Goal: Information Seeking & Learning: Learn about a topic

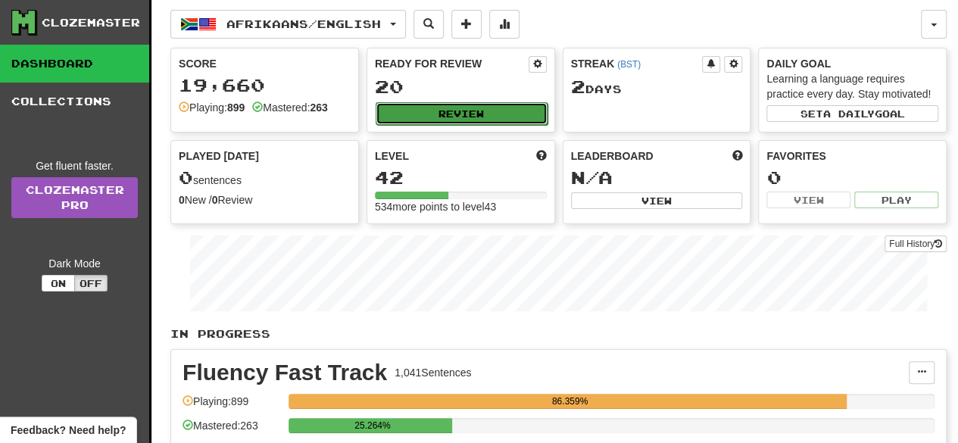
click at [483, 109] on button "Review" at bounding box center [462, 113] width 172 height 23
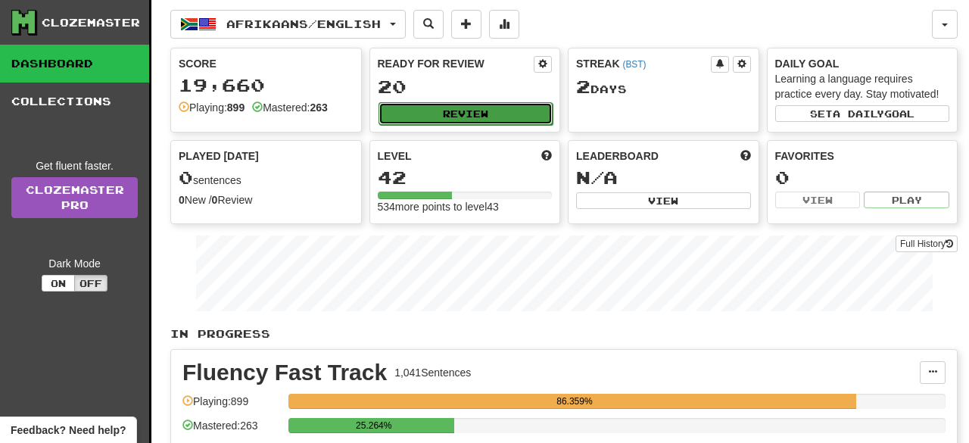
select select "**"
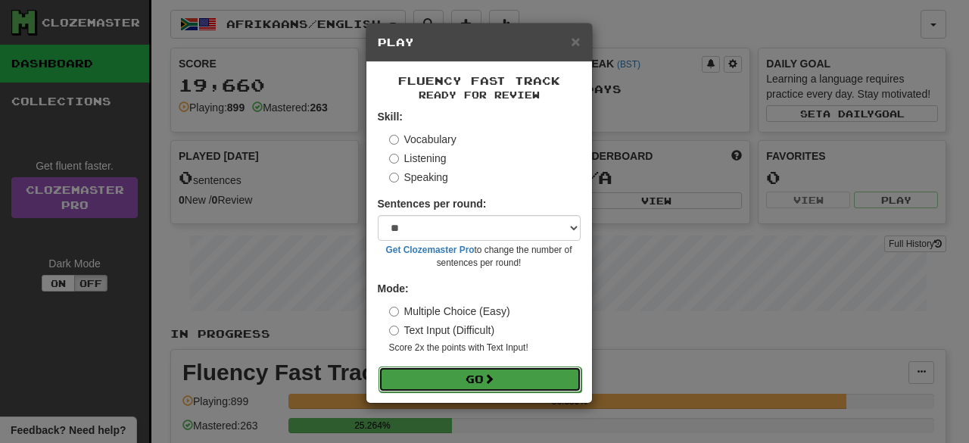
click at [493, 378] on span at bounding box center [489, 378] width 11 height 11
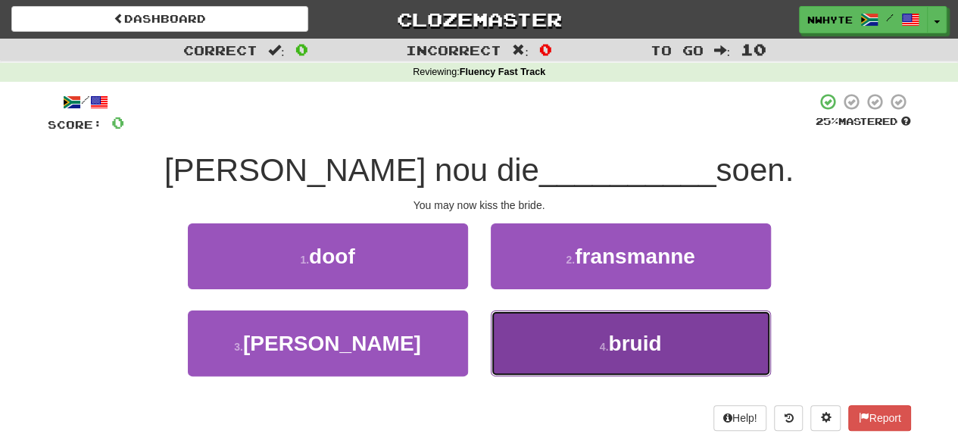
click at [581, 360] on button "4 . bruid" at bounding box center [631, 343] width 280 height 66
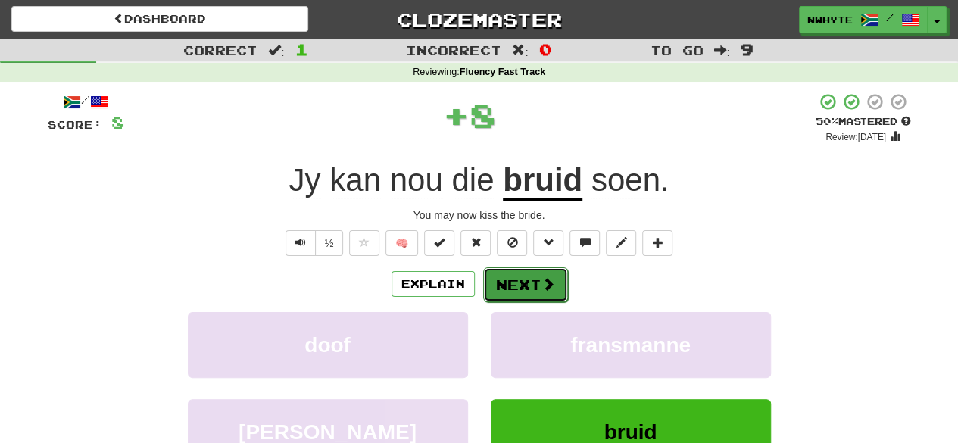
click at [529, 293] on button "Next" at bounding box center [525, 284] width 85 height 35
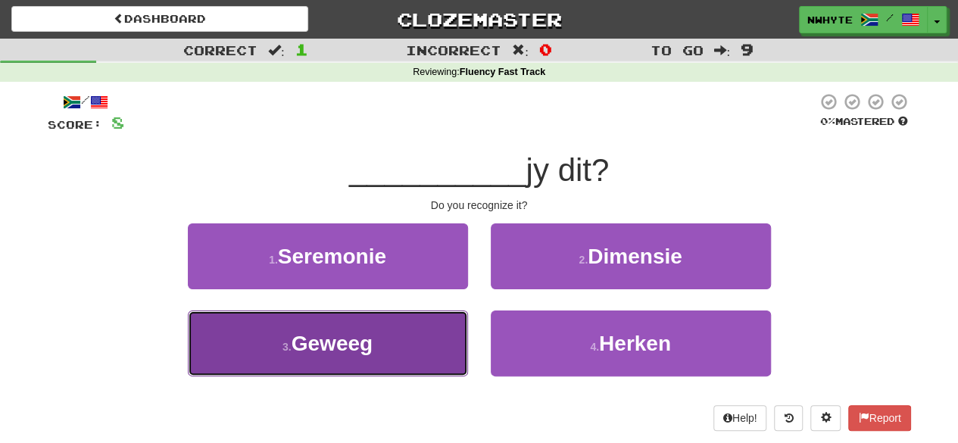
click at [364, 344] on span "Geweeg" at bounding box center [331, 343] width 81 height 23
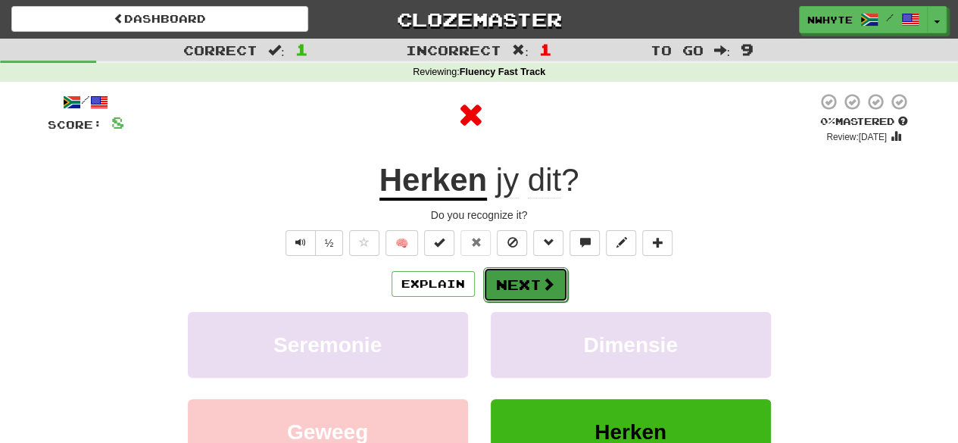
drag, startPoint x: 512, startPoint y: 281, endPoint x: 497, endPoint y: 288, distance: 16.9
click at [497, 288] on button "Next" at bounding box center [525, 284] width 85 height 35
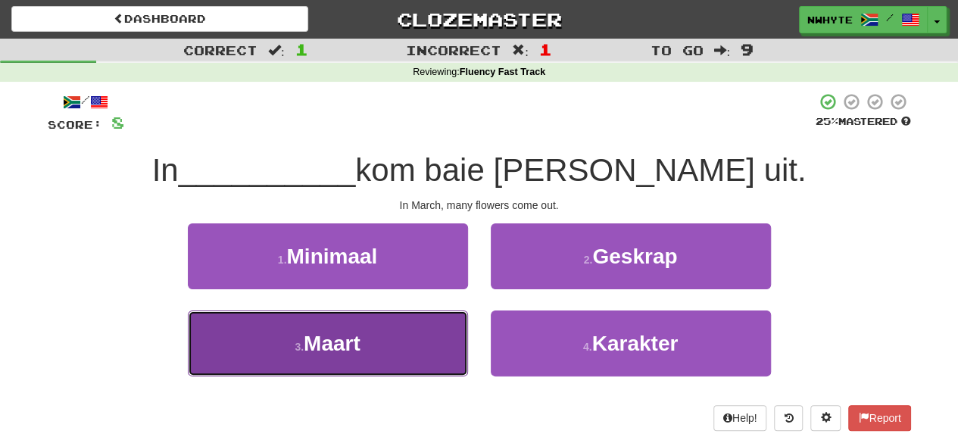
click at [355, 348] on span "Maart" at bounding box center [332, 343] width 57 height 23
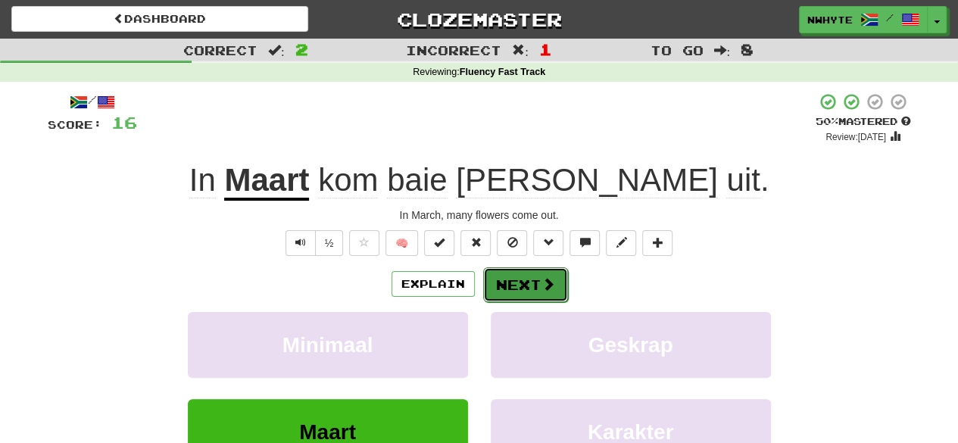
click at [548, 277] on span at bounding box center [548, 284] width 14 height 14
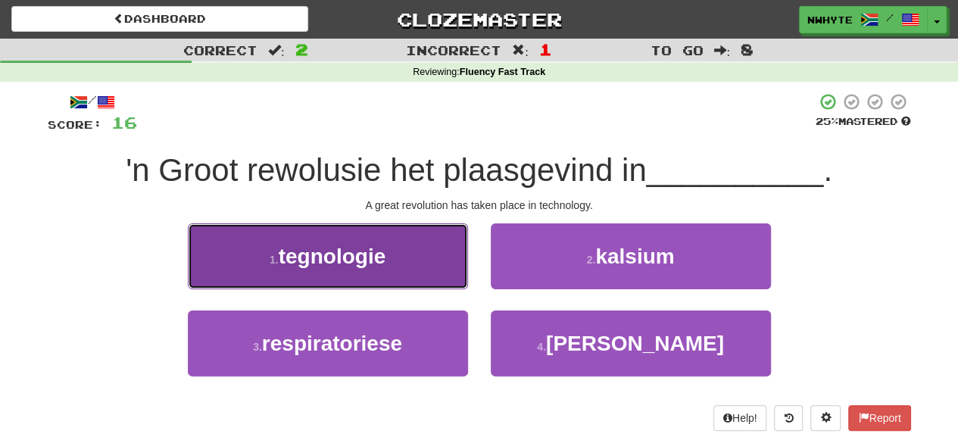
click at [388, 254] on button "1 . tegnologie" at bounding box center [328, 256] width 280 height 66
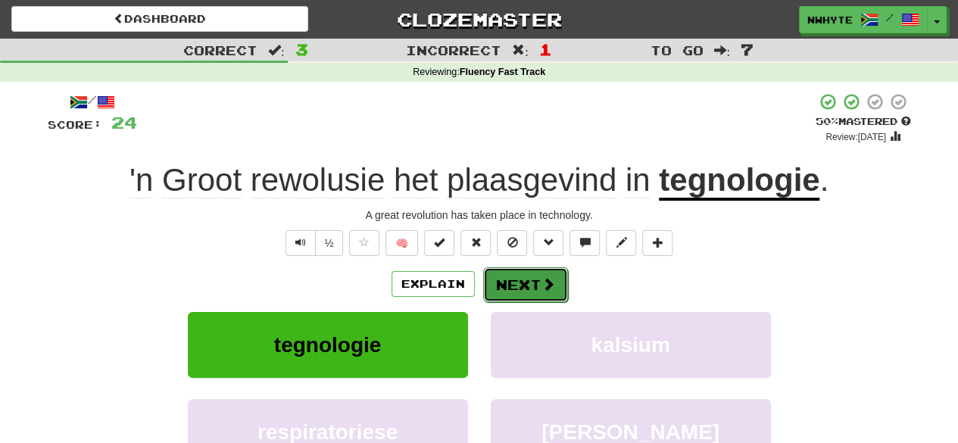
click at [560, 291] on button "Next" at bounding box center [525, 284] width 85 height 35
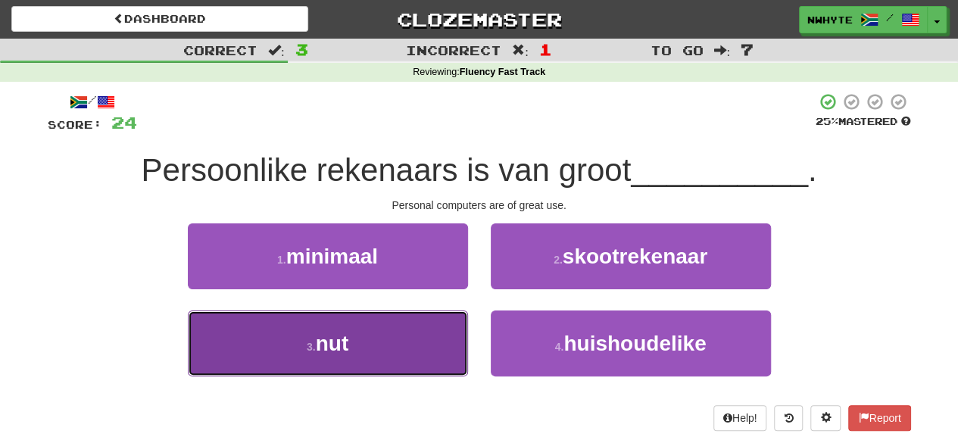
click at [404, 352] on button "3 . nut" at bounding box center [328, 343] width 280 height 66
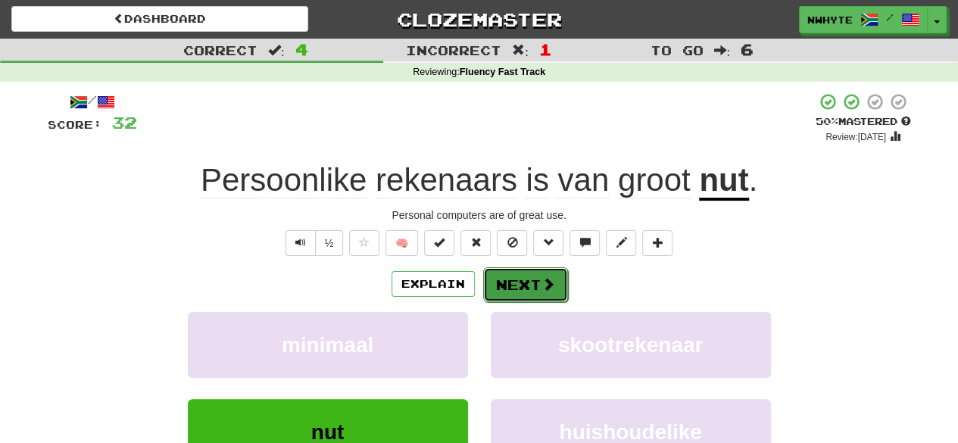
click at [521, 291] on button "Next" at bounding box center [525, 284] width 85 height 35
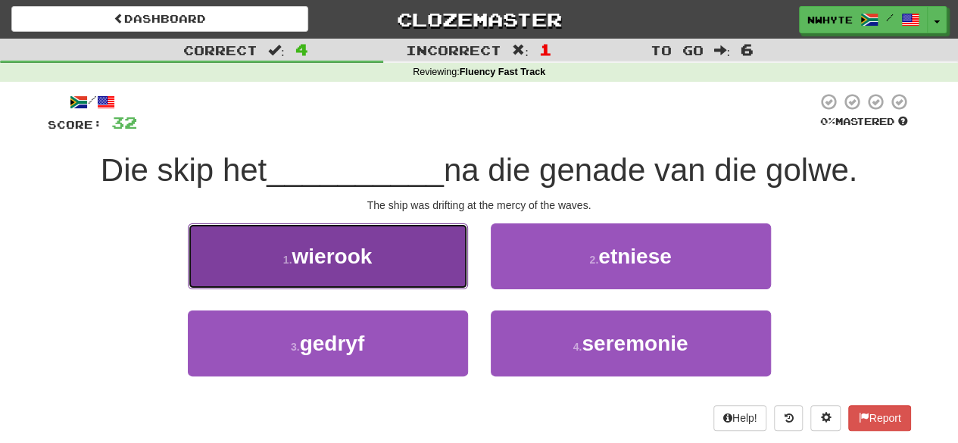
click at [416, 281] on button "1 . wierook" at bounding box center [328, 256] width 280 height 66
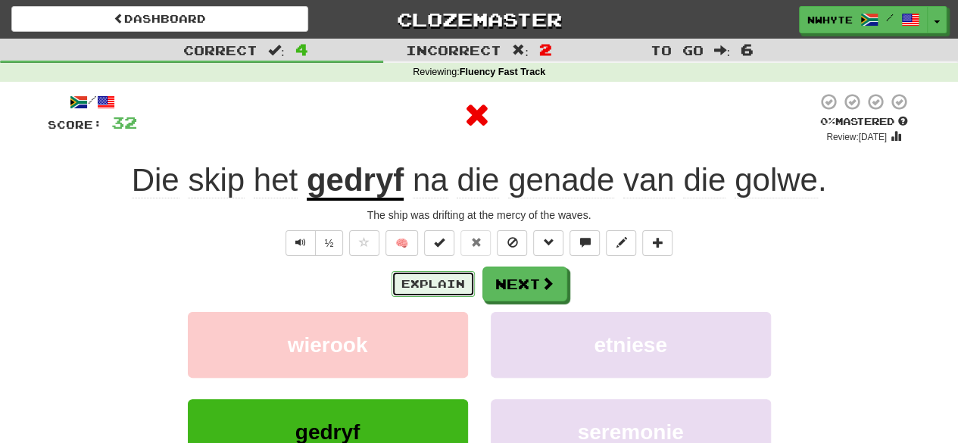
click at [444, 284] on button "Explain" at bounding box center [432, 284] width 83 height 26
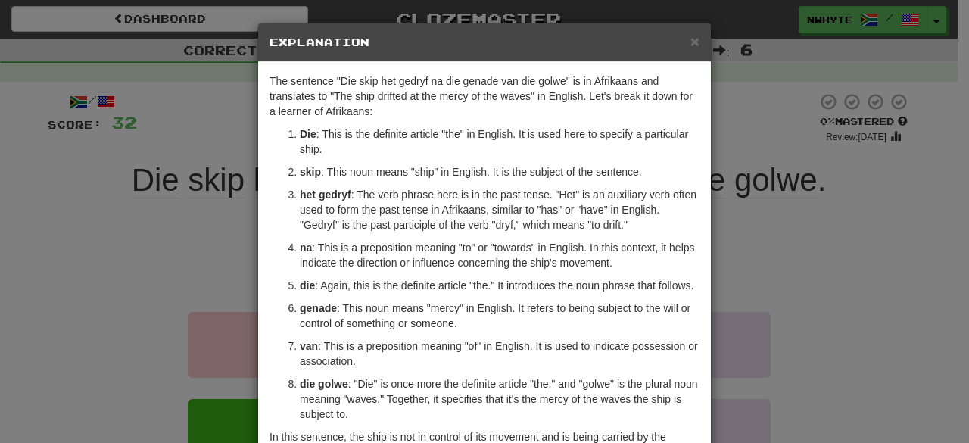
click at [733, 279] on div "× Explanation The sentence "Die skip het gedryf na die genade van die golwe" is…" at bounding box center [484, 221] width 969 height 443
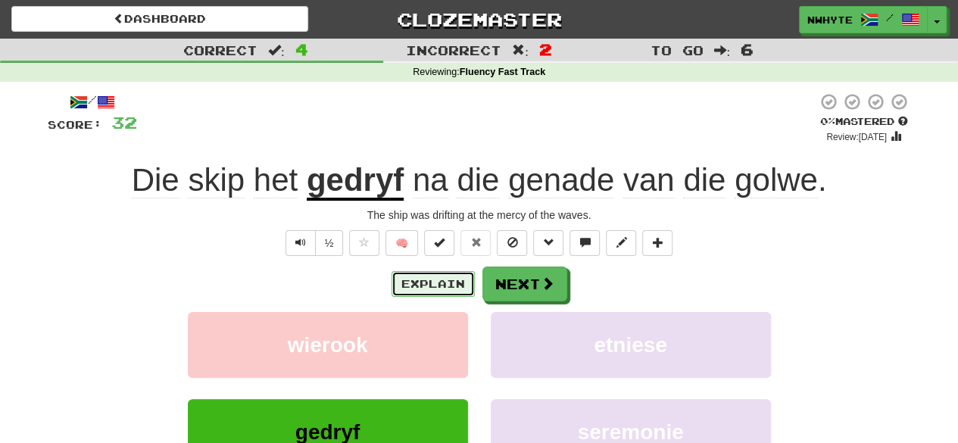
click at [438, 282] on button "Explain" at bounding box center [432, 284] width 83 height 26
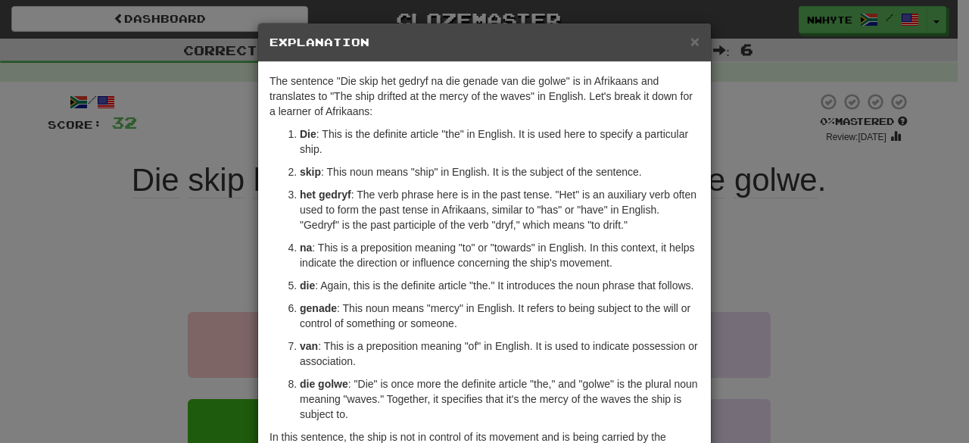
click at [771, 260] on div "× Explanation The sentence "Die skip het gedryf na die genade van die golwe" is…" at bounding box center [484, 221] width 969 height 443
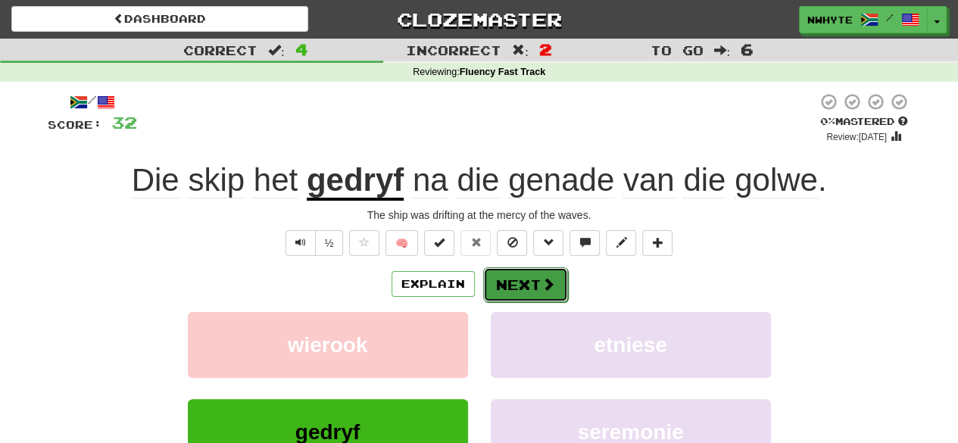
click at [531, 281] on button "Next" at bounding box center [525, 284] width 85 height 35
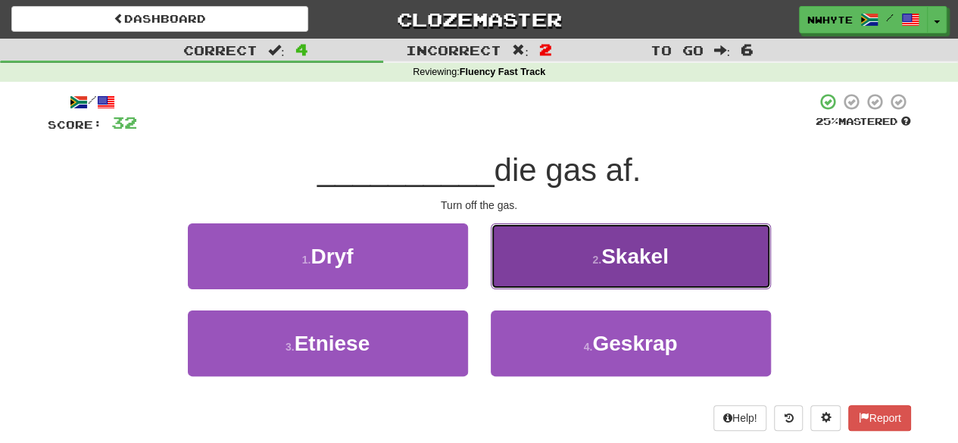
click at [634, 259] on span "Skakel" at bounding box center [634, 256] width 67 height 23
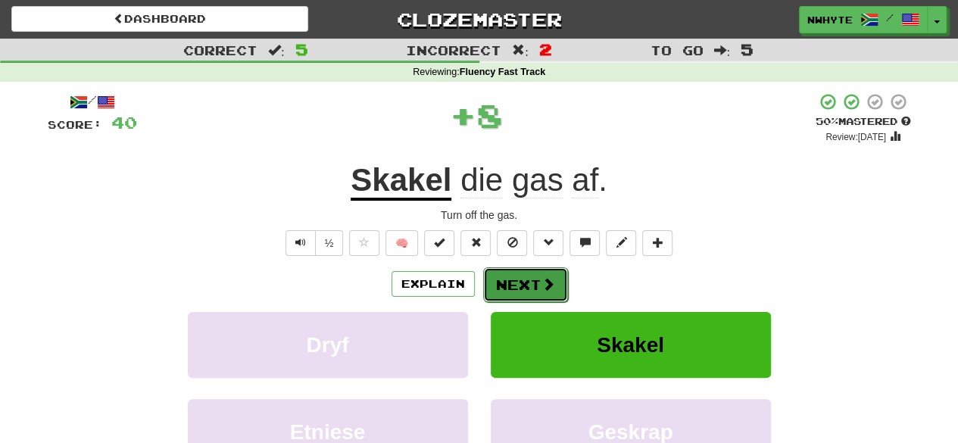
click at [525, 276] on button "Next" at bounding box center [525, 284] width 85 height 35
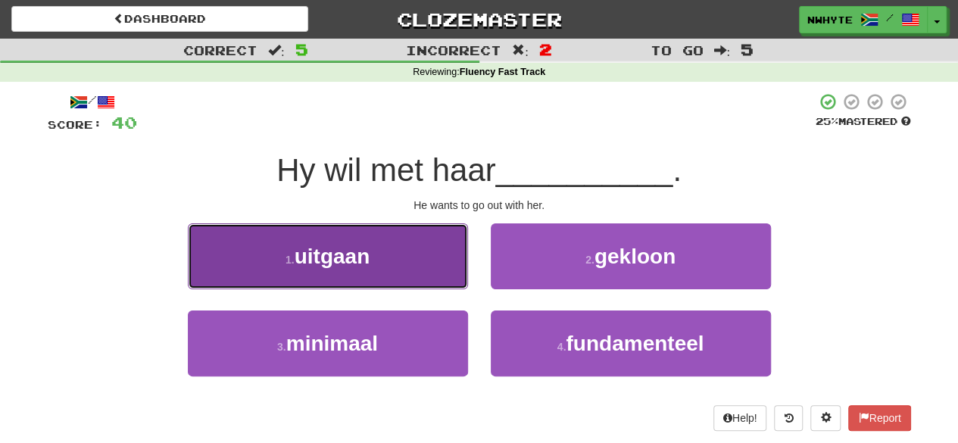
click at [391, 258] on button "1 . uitgaan" at bounding box center [328, 256] width 280 height 66
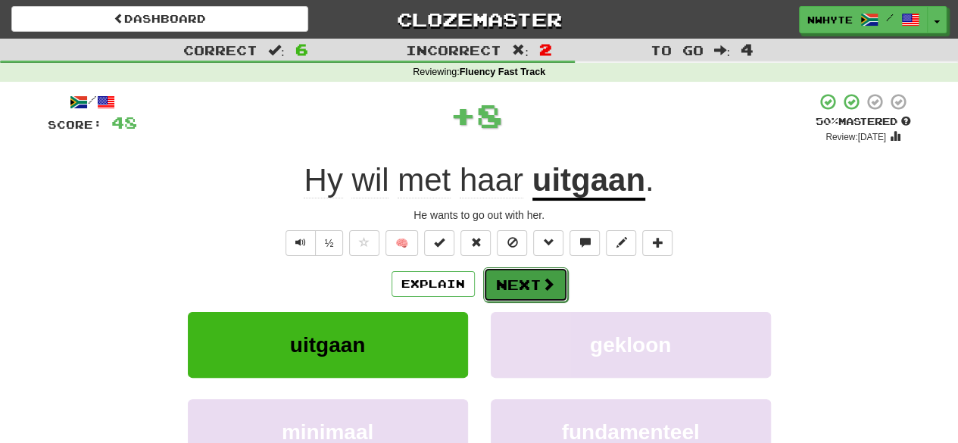
click at [543, 287] on span at bounding box center [548, 284] width 14 height 14
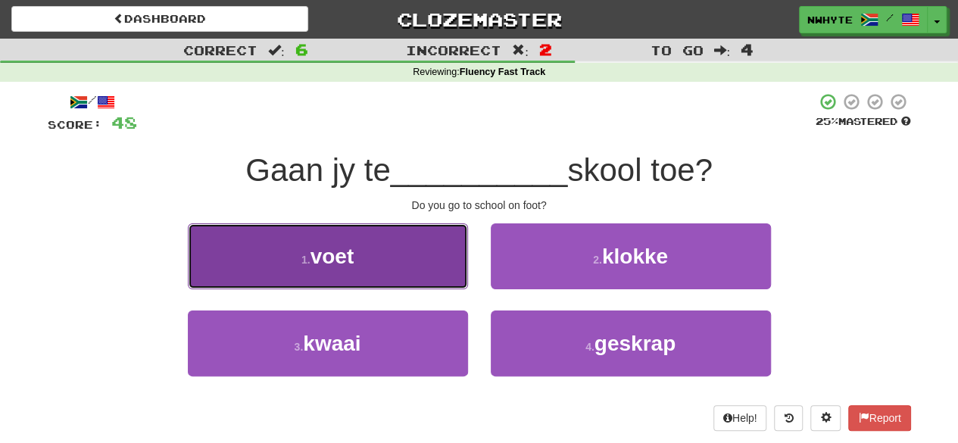
click at [413, 254] on button "1 . voet" at bounding box center [328, 256] width 280 height 66
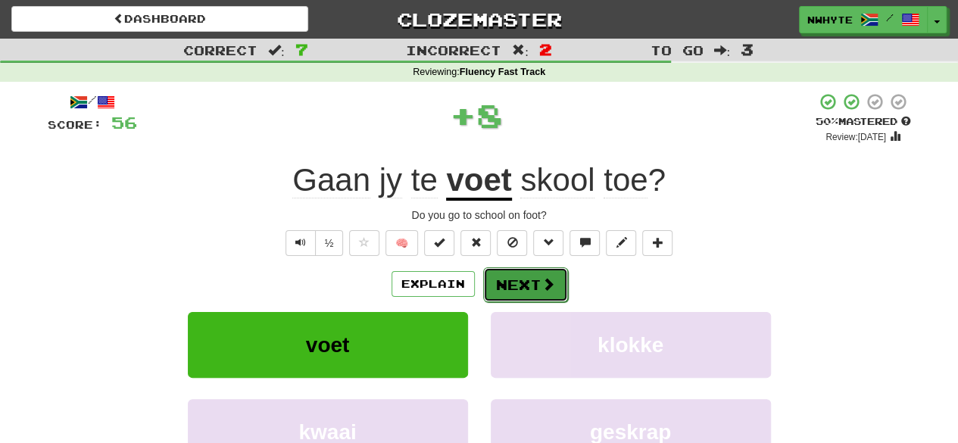
click at [528, 285] on button "Next" at bounding box center [525, 284] width 85 height 35
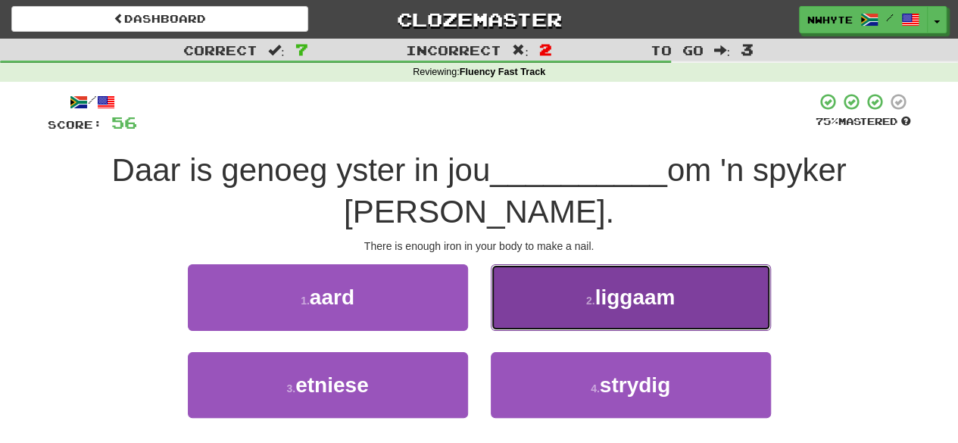
click at [580, 316] on button "2 . liggaam" at bounding box center [631, 297] width 280 height 66
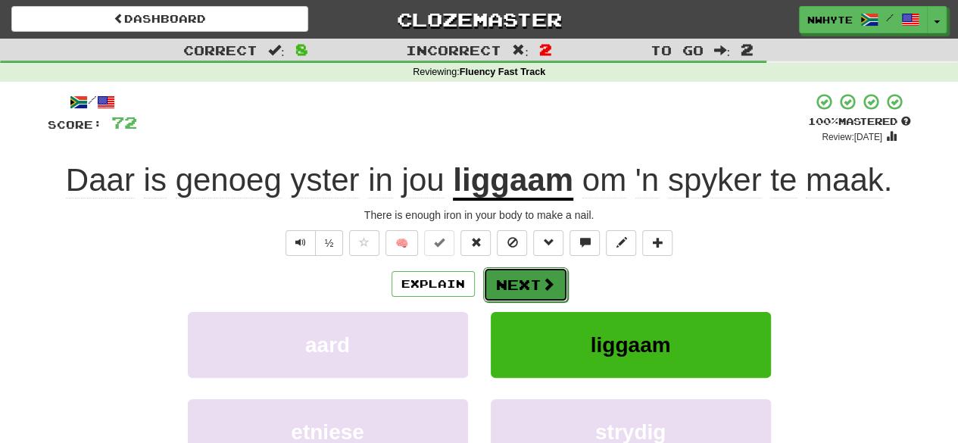
click at [535, 291] on button "Next" at bounding box center [525, 284] width 85 height 35
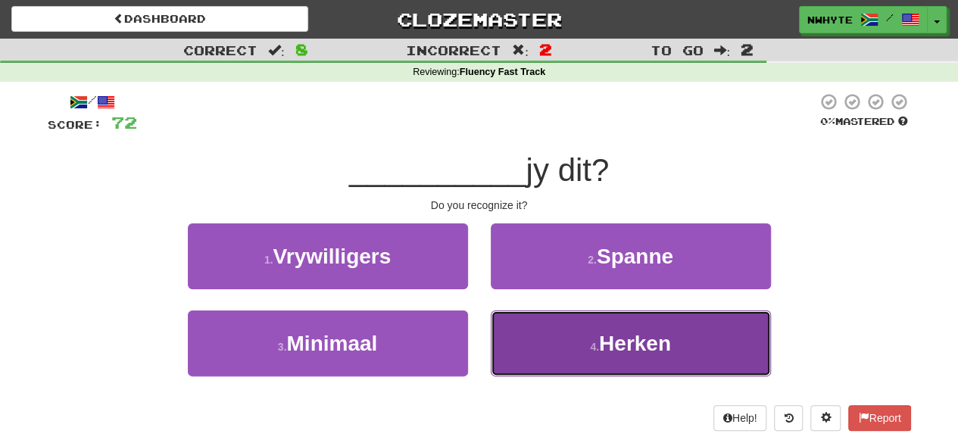
click at [628, 354] on span "Herken" at bounding box center [635, 343] width 72 height 23
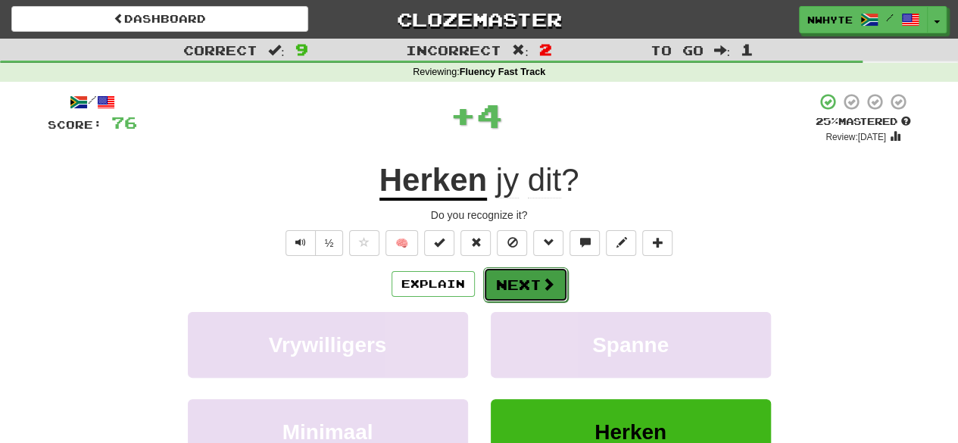
click at [534, 290] on button "Next" at bounding box center [525, 284] width 85 height 35
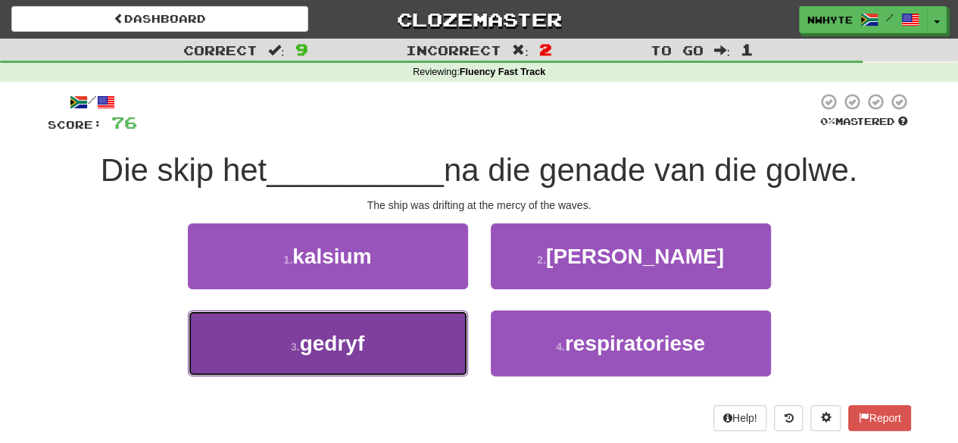
click at [407, 352] on button "3 . gedryf" at bounding box center [328, 343] width 280 height 66
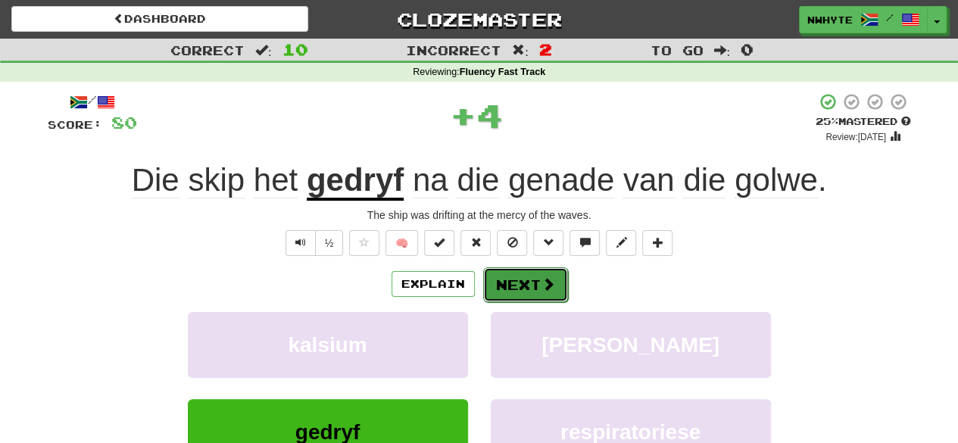
click at [519, 288] on button "Next" at bounding box center [525, 284] width 85 height 35
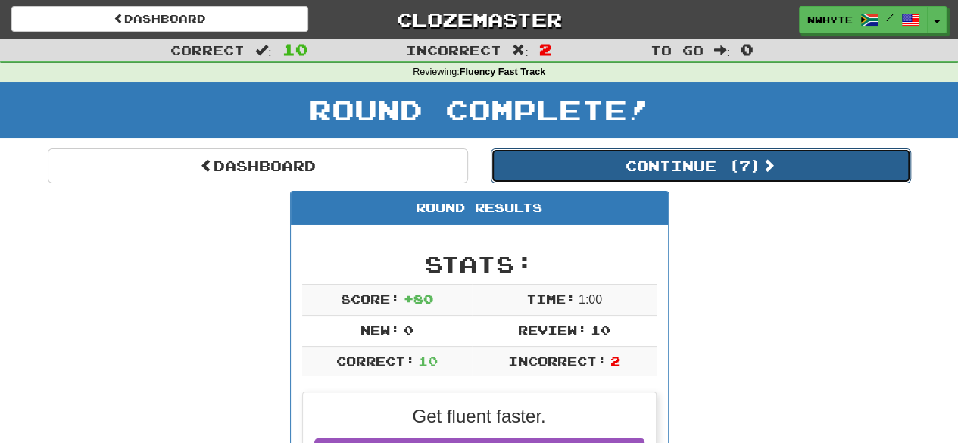
click at [654, 169] on button "Continue ( 7 )" at bounding box center [701, 165] width 420 height 35
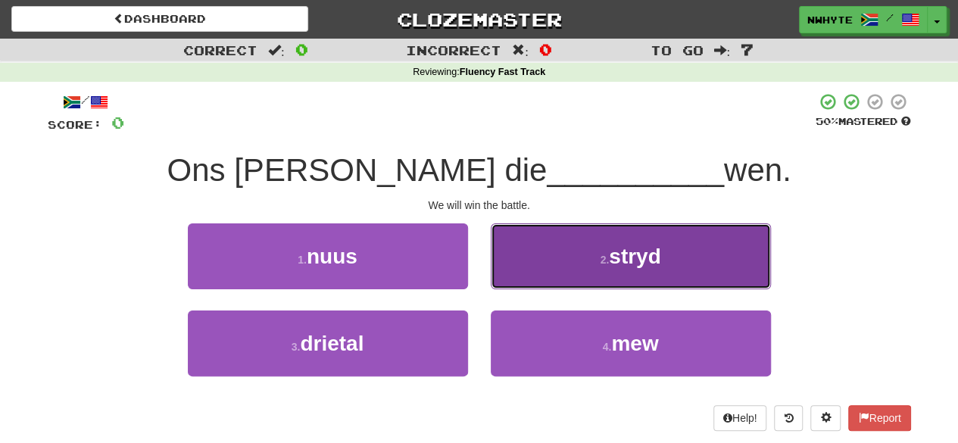
click at [601, 273] on button "2 . stryd" at bounding box center [631, 256] width 280 height 66
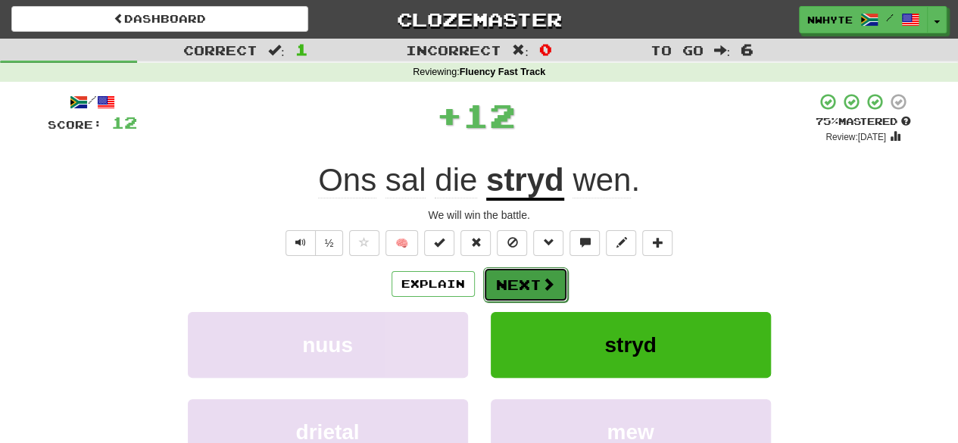
click at [535, 288] on button "Next" at bounding box center [525, 284] width 85 height 35
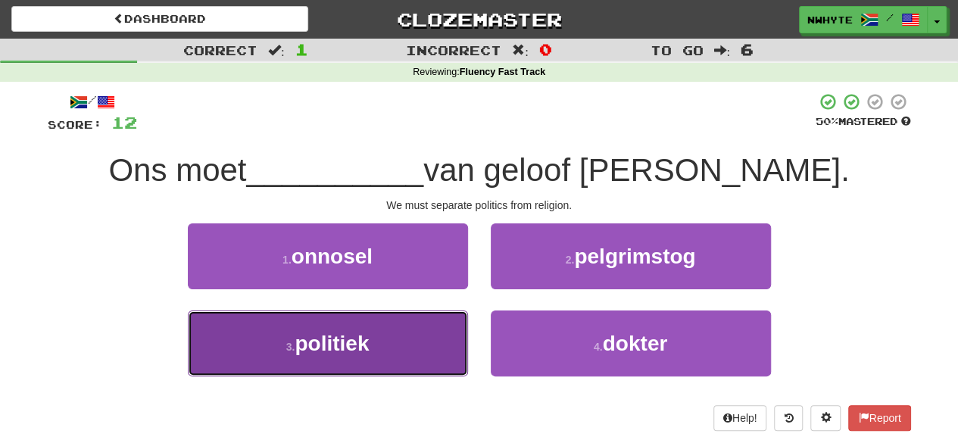
click at [344, 347] on span "politiek" at bounding box center [332, 343] width 74 height 23
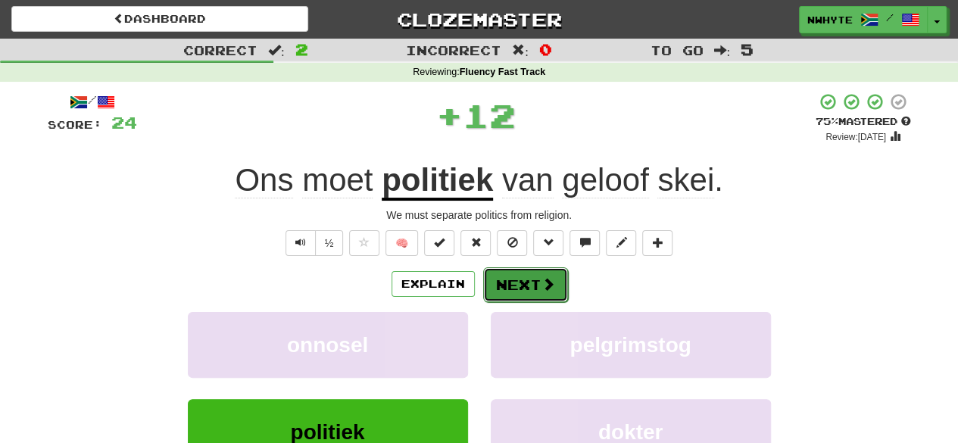
click at [537, 285] on button "Next" at bounding box center [525, 284] width 85 height 35
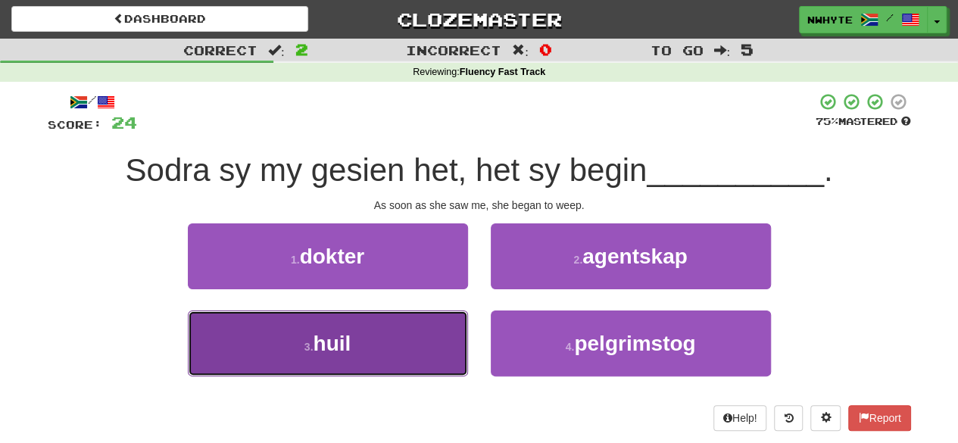
click at [394, 347] on button "3 . huil" at bounding box center [328, 343] width 280 height 66
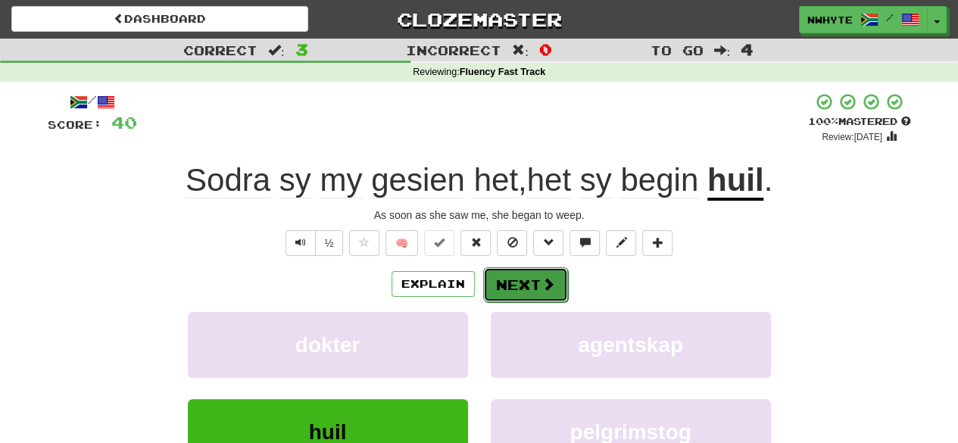
click at [525, 285] on button "Next" at bounding box center [525, 284] width 85 height 35
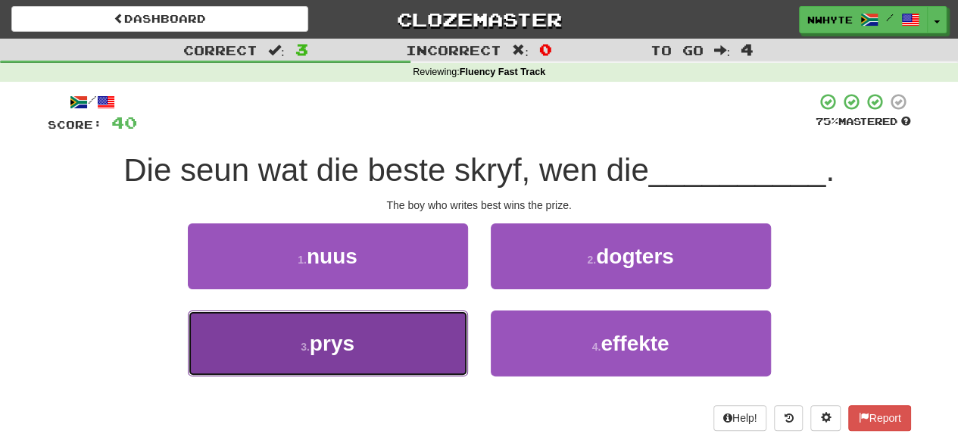
click at [387, 344] on button "3 . prys" at bounding box center [328, 343] width 280 height 66
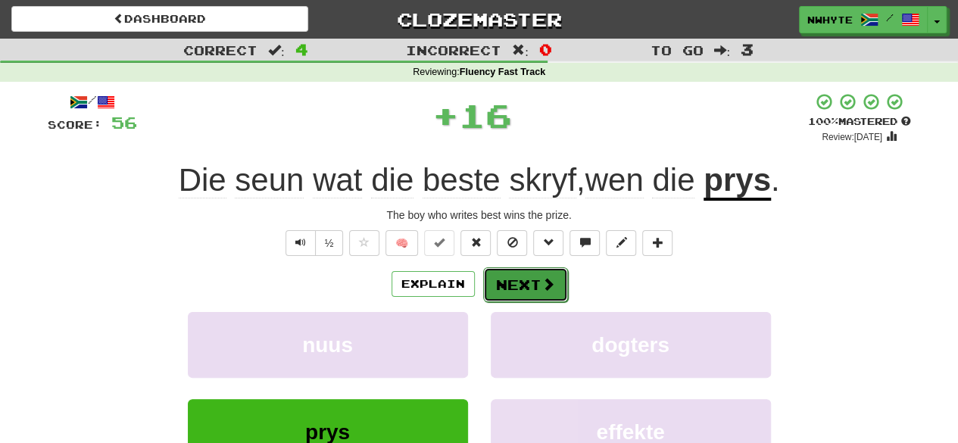
click at [550, 292] on button "Next" at bounding box center [525, 284] width 85 height 35
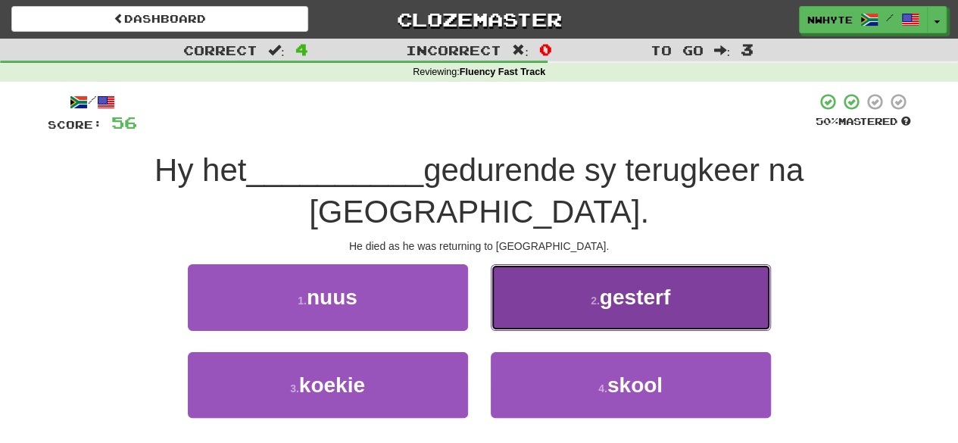
click at [668, 285] on span "gesterf" at bounding box center [635, 296] width 70 height 23
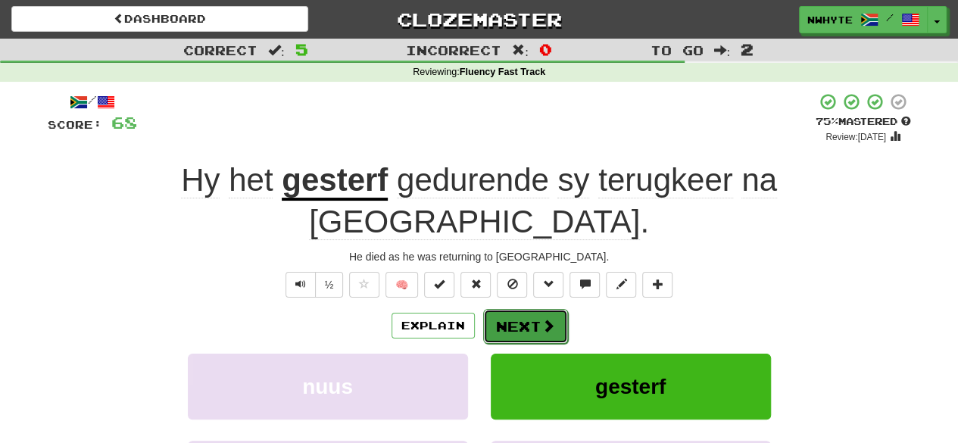
click at [544, 319] on span at bounding box center [548, 326] width 14 height 14
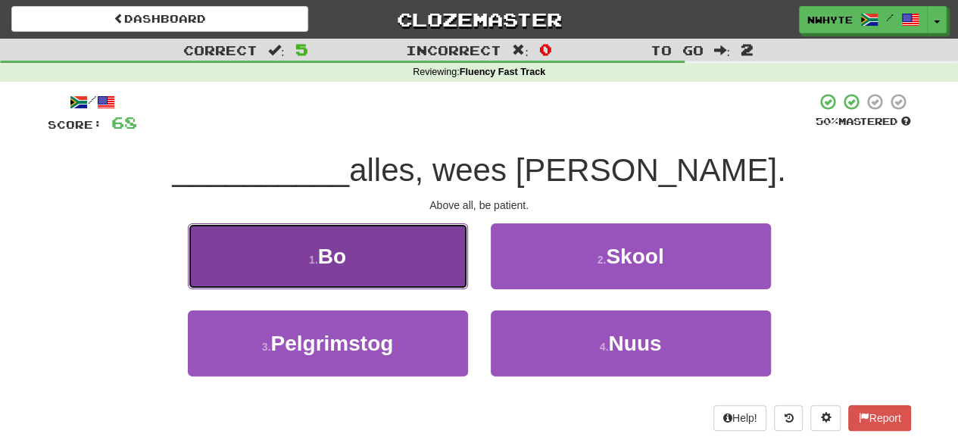
click at [422, 272] on button "1 . Bo" at bounding box center [328, 256] width 280 height 66
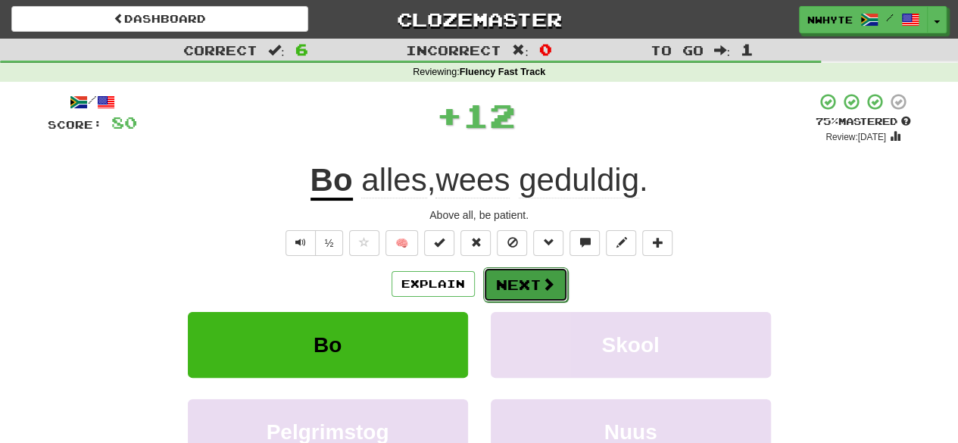
click at [547, 287] on span at bounding box center [548, 284] width 14 height 14
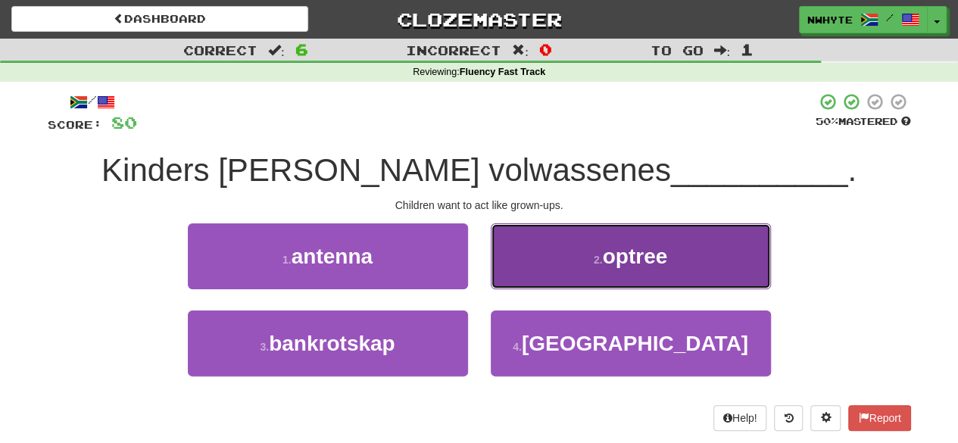
click at [645, 273] on button "2 . optree" at bounding box center [631, 256] width 280 height 66
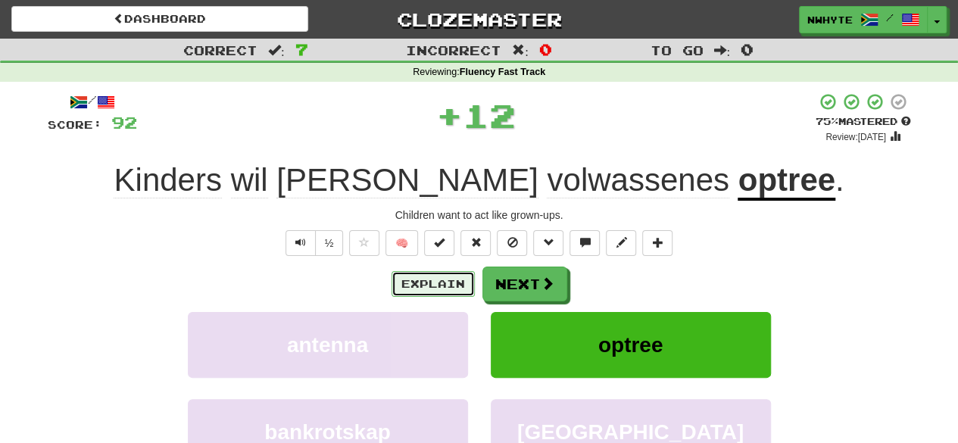
click at [436, 273] on button "Explain" at bounding box center [432, 284] width 83 height 26
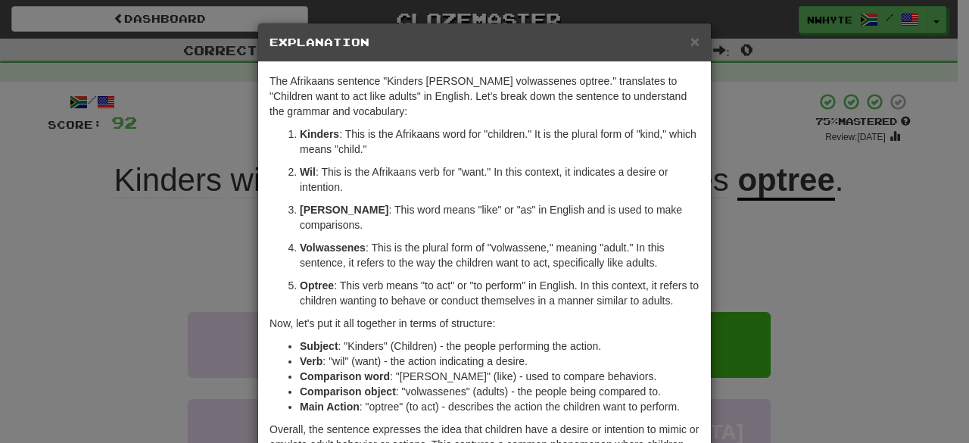
click at [784, 273] on div "× Explanation The Afrikaans sentence "Kinders wil soos volwassenes optree." tra…" at bounding box center [484, 221] width 969 height 443
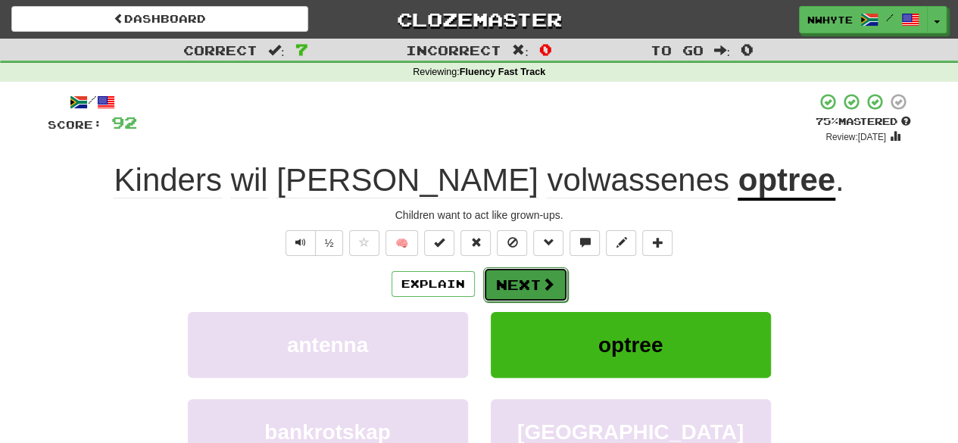
click at [527, 291] on button "Next" at bounding box center [525, 284] width 85 height 35
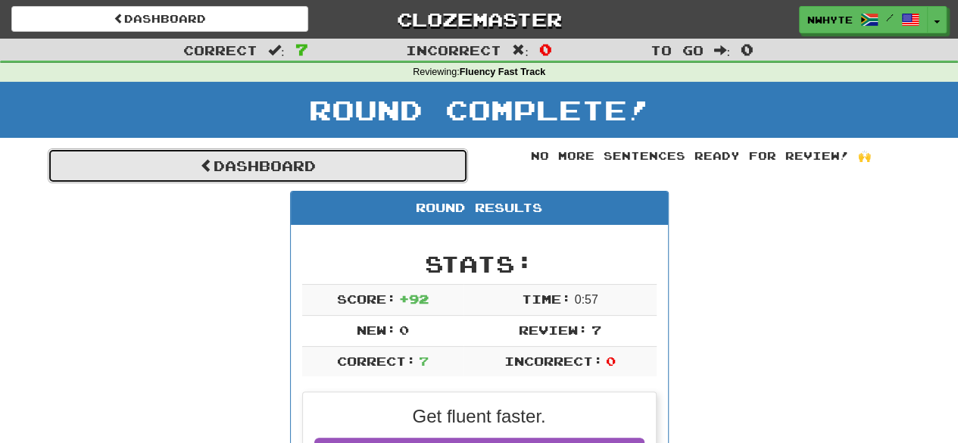
click at [302, 167] on link "Dashboard" at bounding box center [258, 165] width 420 height 35
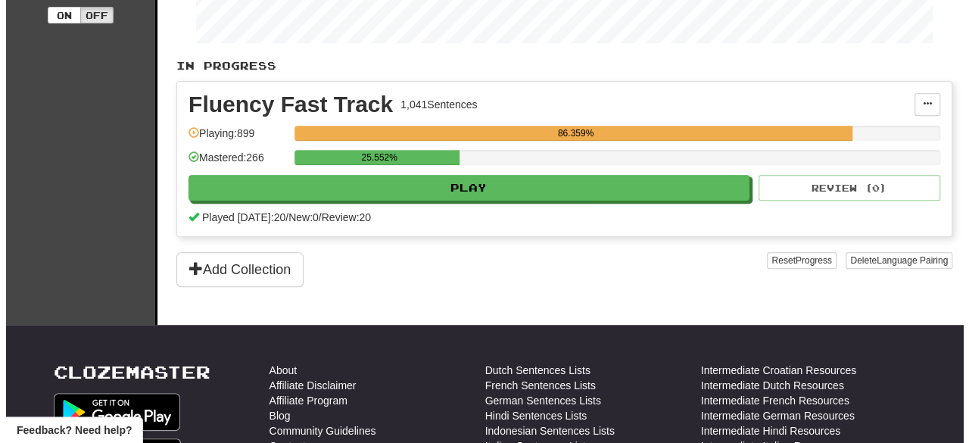
scroll to position [270, 0]
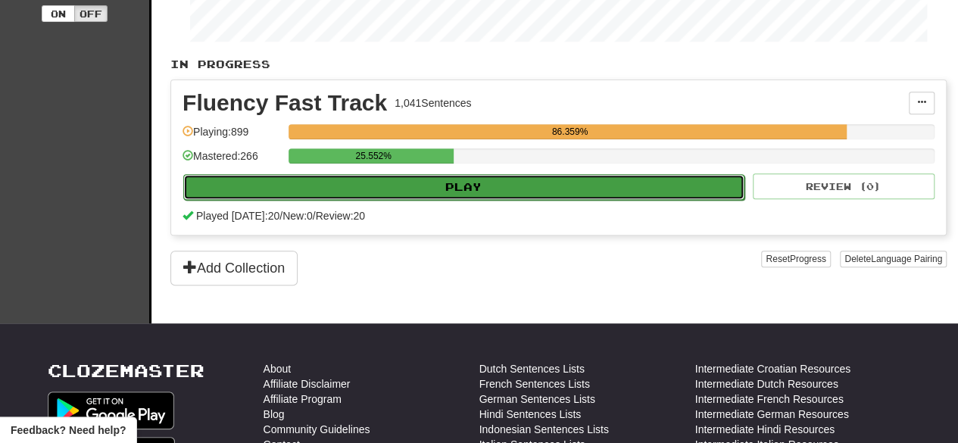
click at [516, 182] on button "Play" at bounding box center [463, 187] width 561 height 26
select select "**"
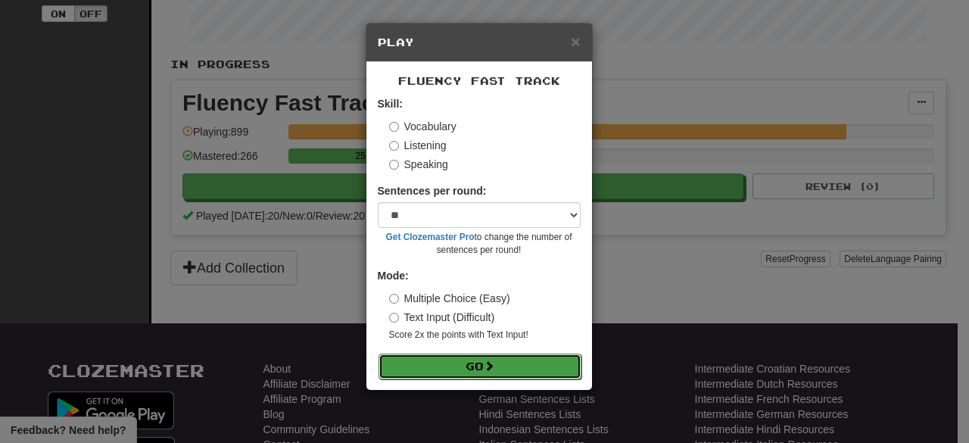
click at [481, 368] on button "Go" at bounding box center [480, 367] width 203 height 26
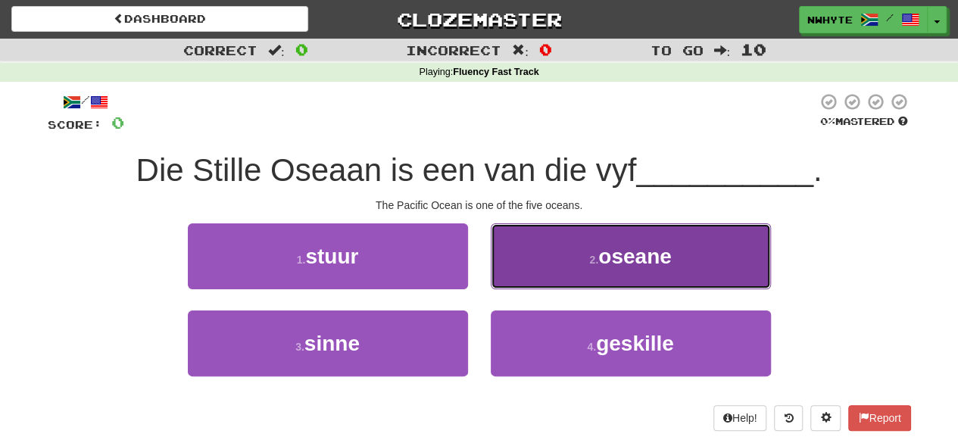
click at [597, 246] on button "2 . [GEOGRAPHIC_DATA]" at bounding box center [631, 256] width 280 height 66
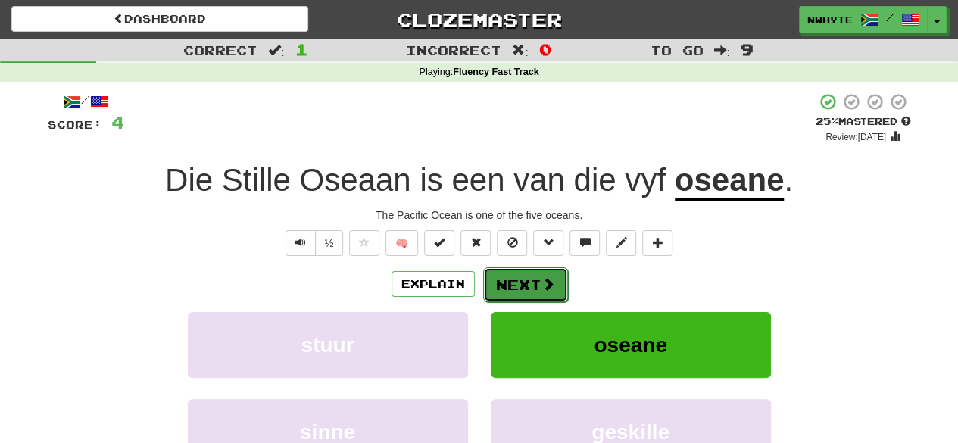
click at [525, 293] on button "Next" at bounding box center [525, 284] width 85 height 35
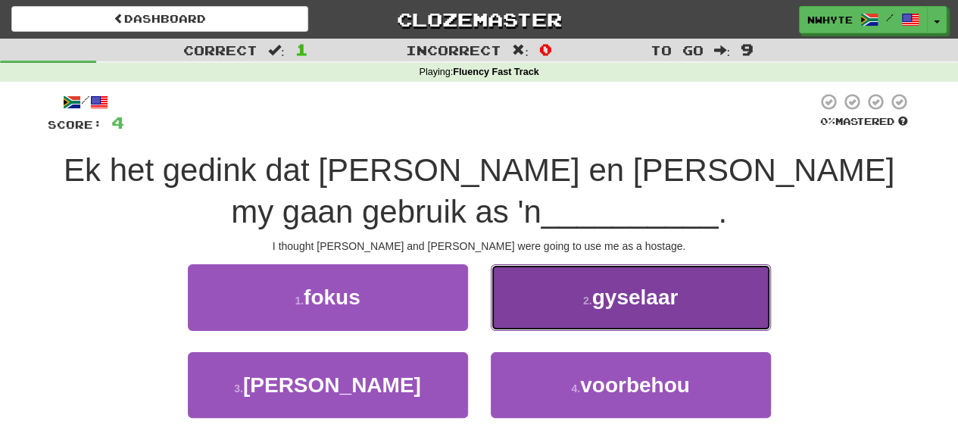
click at [636, 303] on span "gyselaar" at bounding box center [635, 296] width 86 height 23
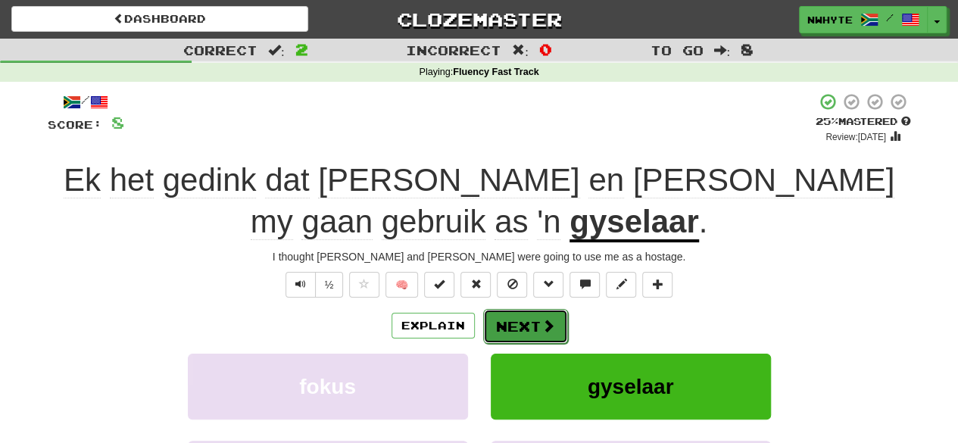
click at [527, 329] on button "Next" at bounding box center [525, 326] width 85 height 35
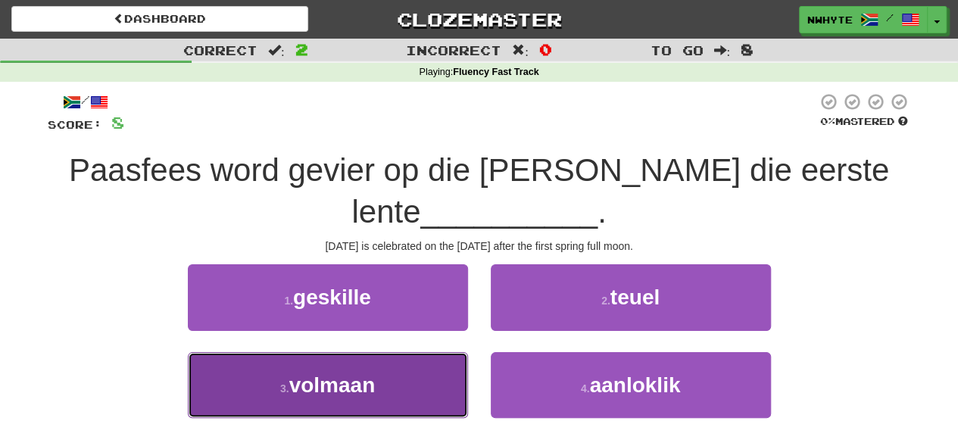
click at [332, 406] on button "3 . [GEOGRAPHIC_DATA]" at bounding box center [328, 385] width 280 height 66
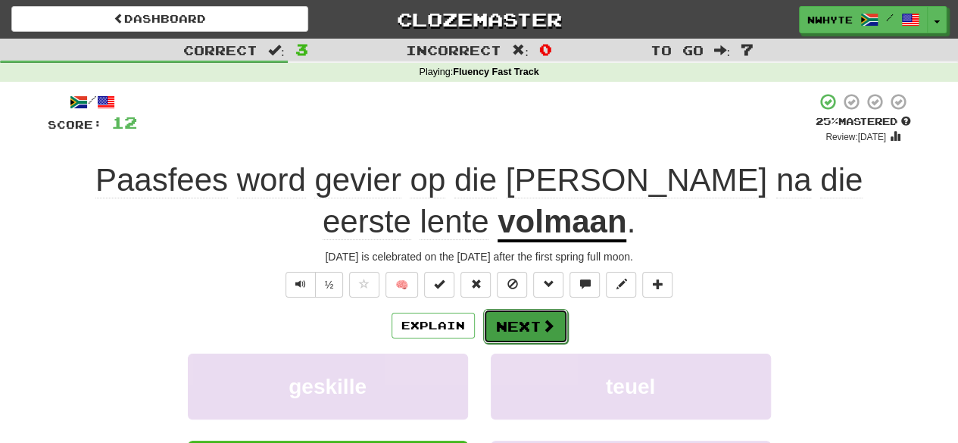
click at [542, 319] on span at bounding box center [548, 326] width 14 height 14
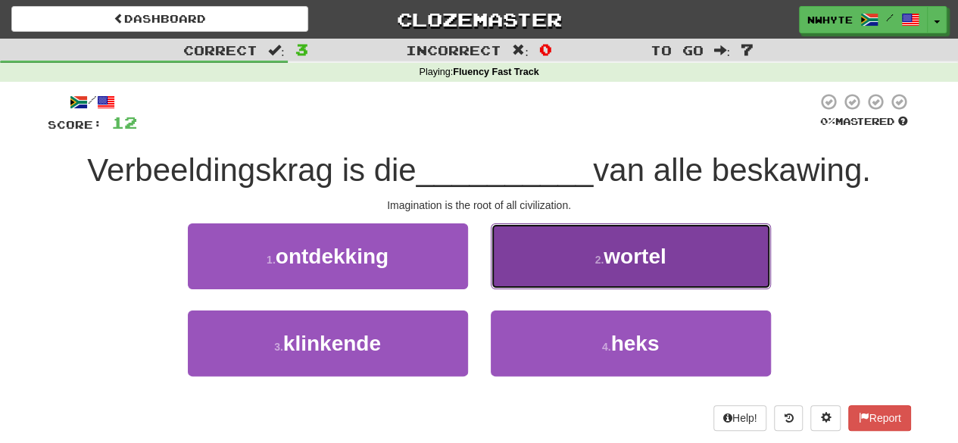
click at [677, 264] on button "2 . wortel" at bounding box center [631, 256] width 280 height 66
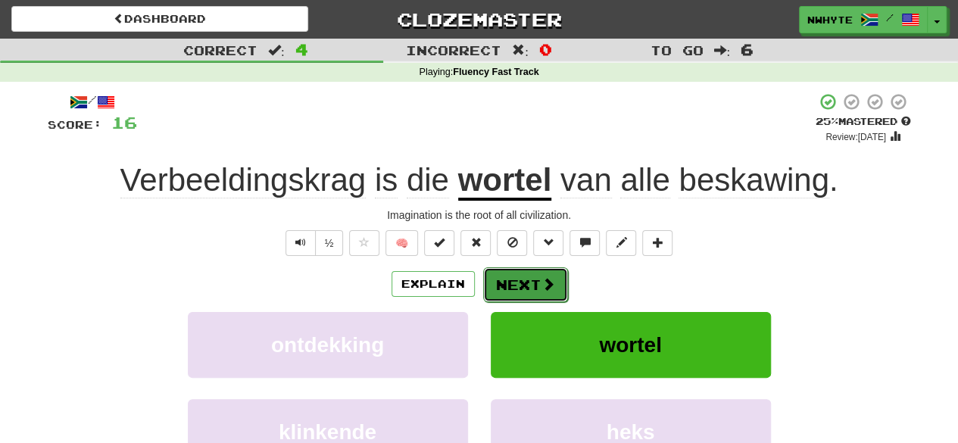
click at [525, 288] on button "Next" at bounding box center [525, 284] width 85 height 35
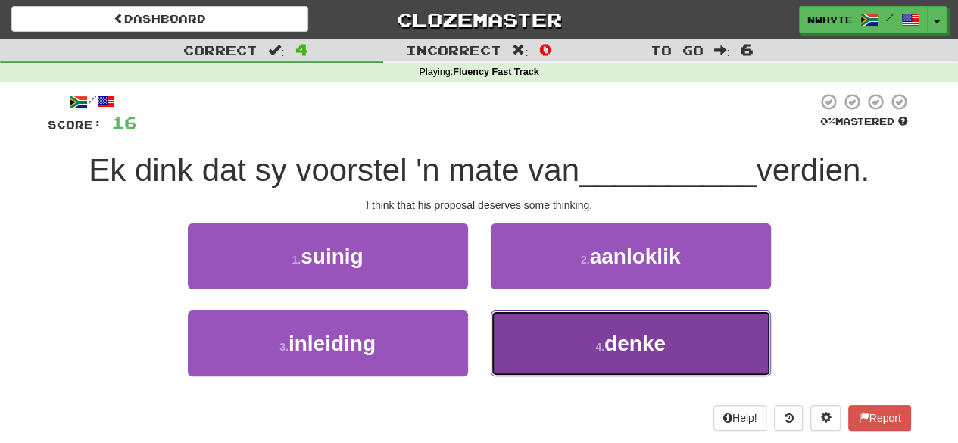
click at [624, 352] on span "denke" at bounding box center [634, 343] width 61 height 23
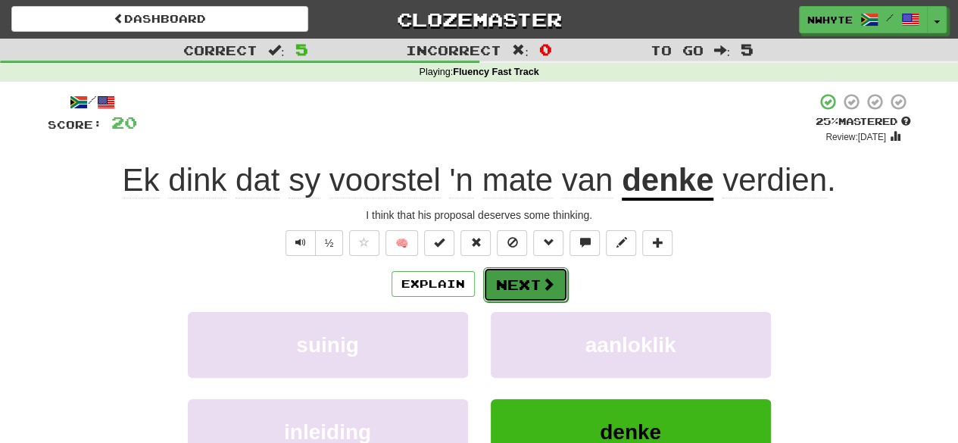
click at [538, 272] on button "Next" at bounding box center [525, 284] width 85 height 35
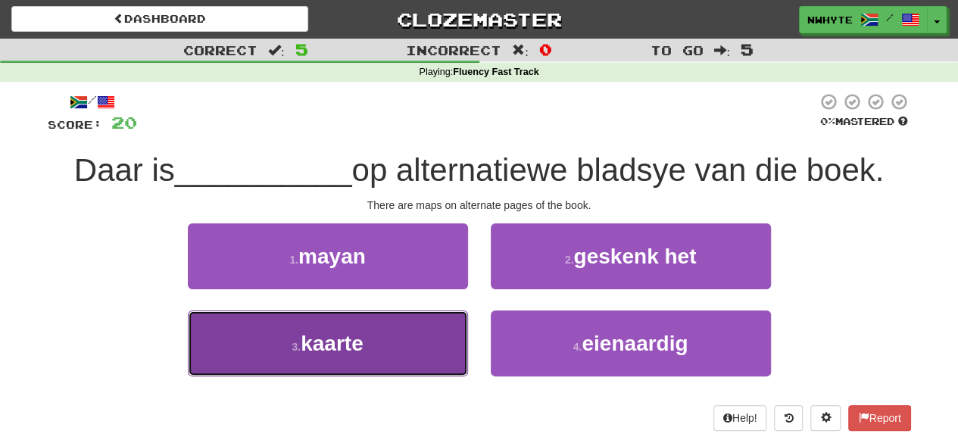
click at [285, 356] on button "3 . kaarte" at bounding box center [328, 343] width 280 height 66
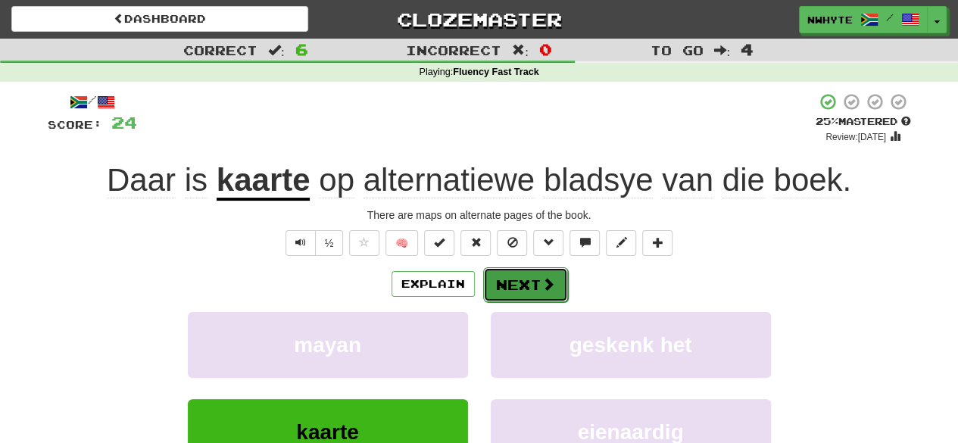
click at [541, 281] on span at bounding box center [548, 284] width 14 height 14
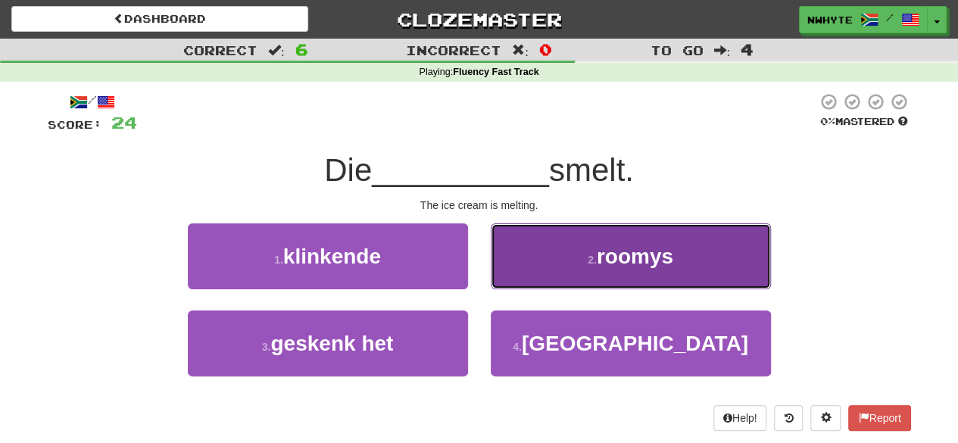
click at [598, 248] on span "roomys" at bounding box center [635, 256] width 76 height 23
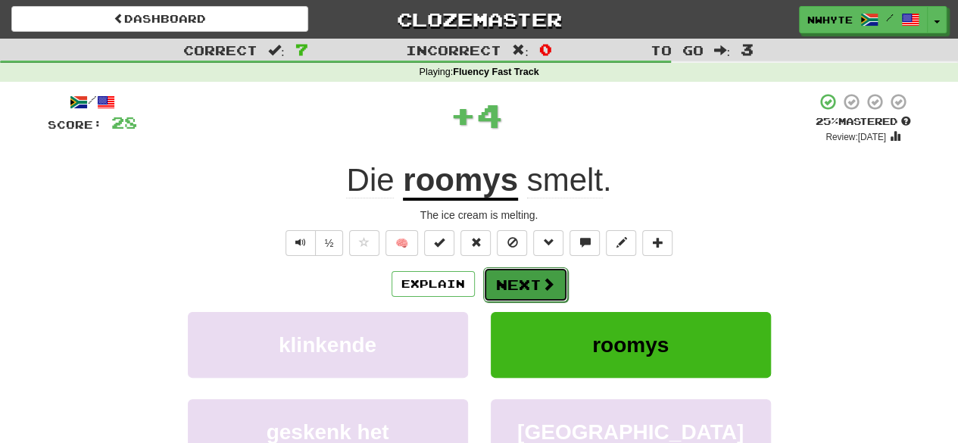
click at [525, 285] on button "Next" at bounding box center [525, 284] width 85 height 35
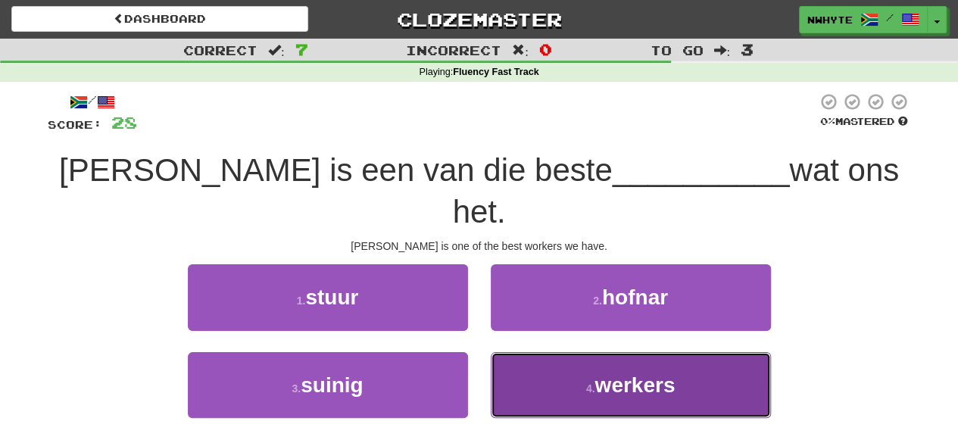
click at [553, 352] on button "4 . werkers" at bounding box center [631, 385] width 280 height 66
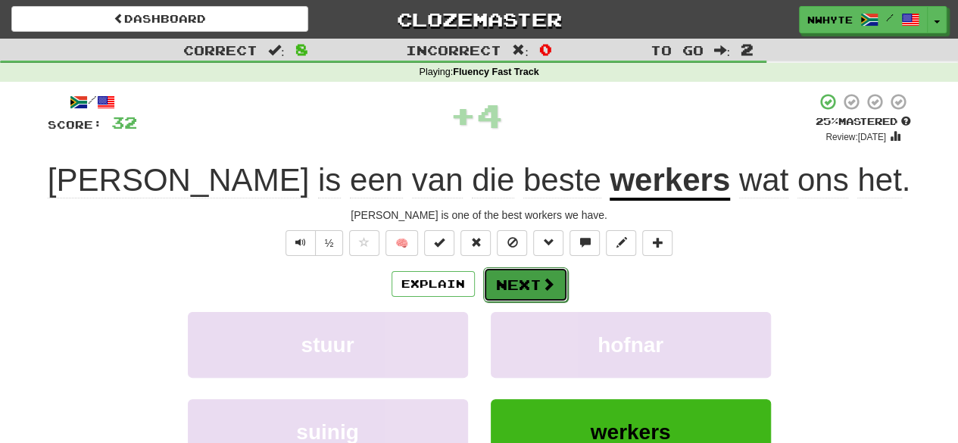
click at [541, 286] on span at bounding box center [548, 284] width 14 height 14
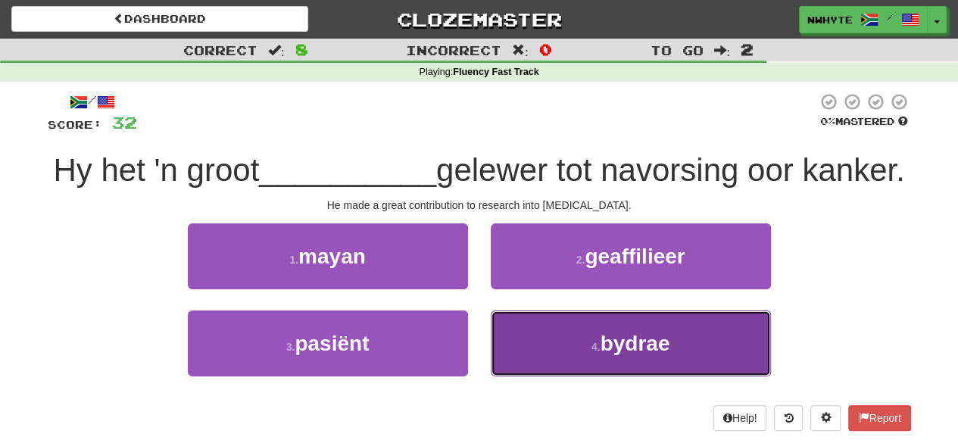
click at [620, 355] on span "bydrae" at bounding box center [635, 343] width 70 height 23
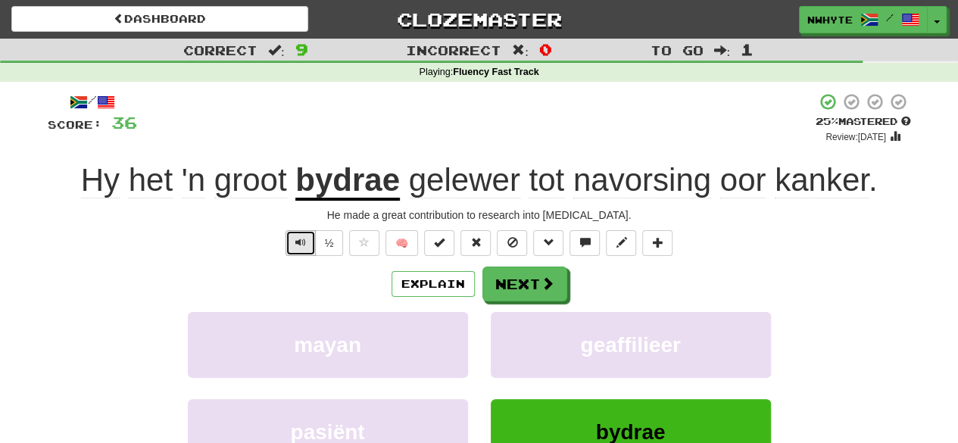
click at [301, 249] on button "Text-to-speech controls" at bounding box center [300, 243] width 30 height 26
click at [538, 279] on button "Next" at bounding box center [525, 284] width 85 height 35
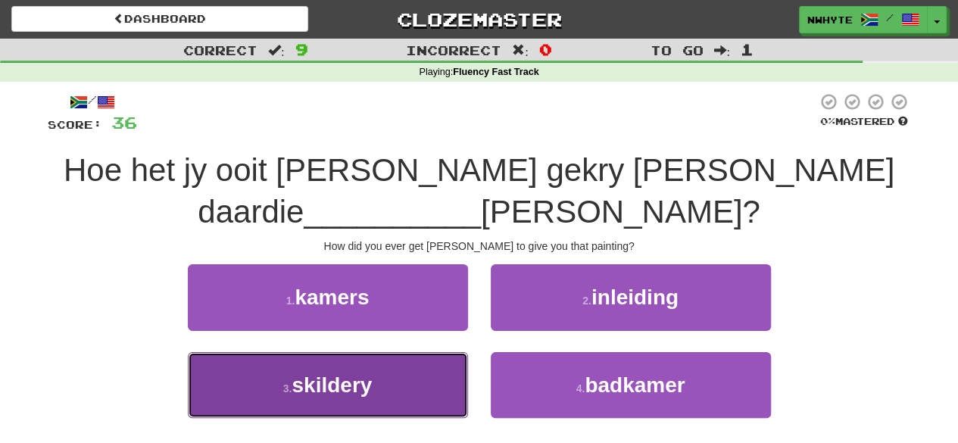
click at [385, 391] on button "3 . skildery" at bounding box center [328, 385] width 280 height 66
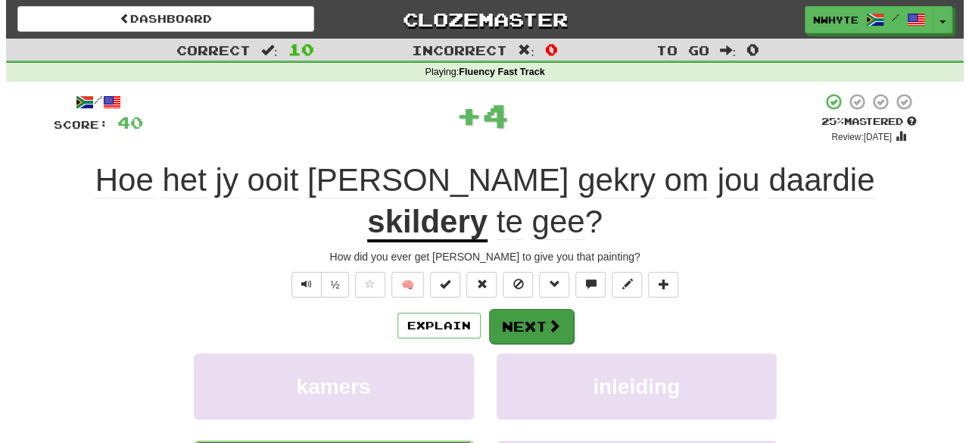
scroll to position [124, 0]
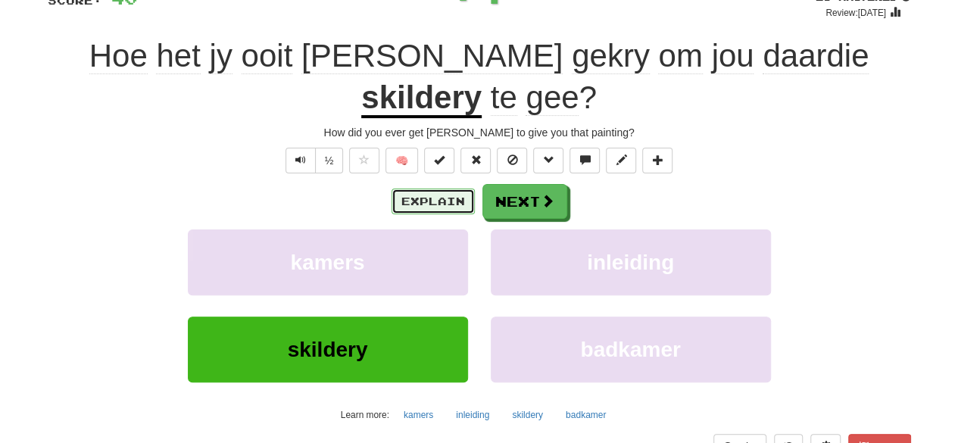
click at [436, 189] on button "Explain" at bounding box center [432, 202] width 83 height 26
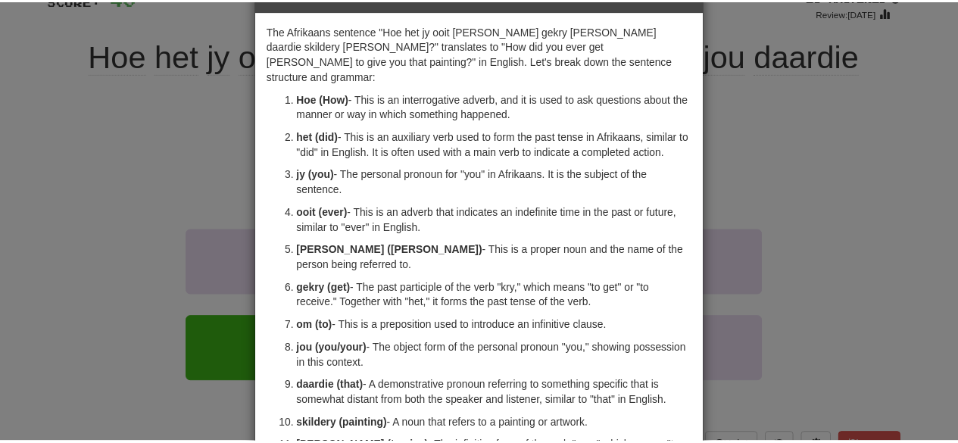
scroll to position [51, 0]
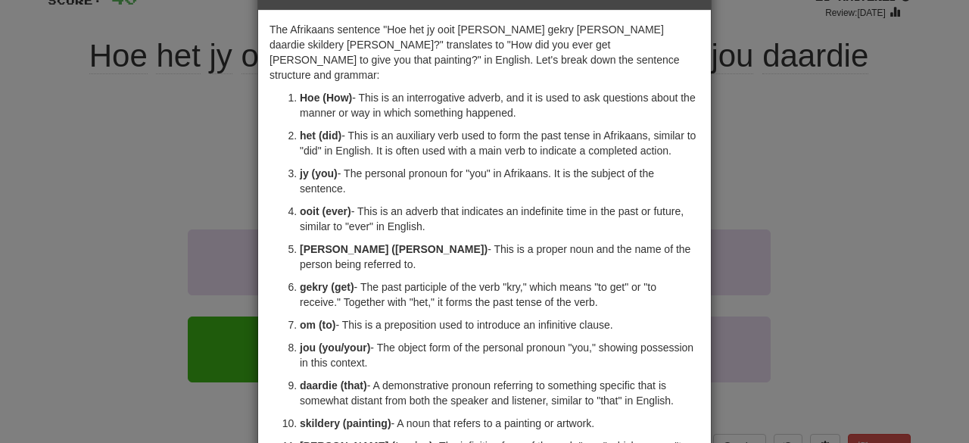
click at [801, 113] on div "× Explanation The Afrikaans sentence "Hoe het jy ooit Tom gekry om jou daardie …" at bounding box center [484, 221] width 969 height 443
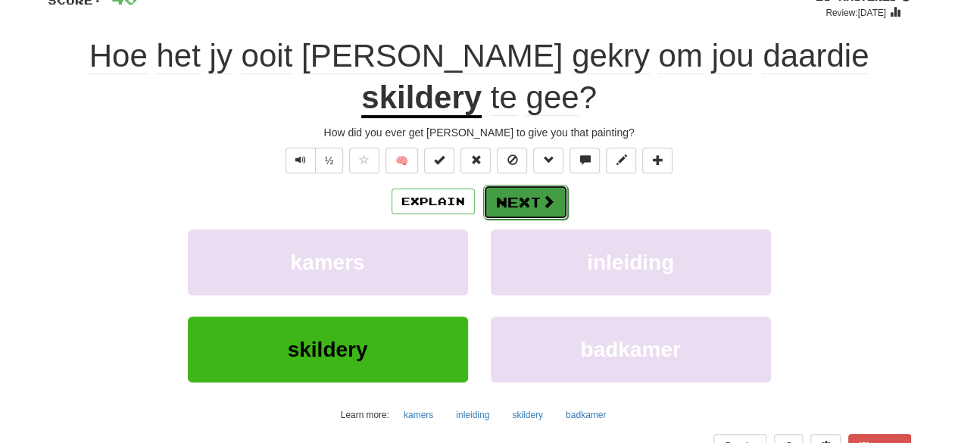
click at [548, 195] on span at bounding box center [548, 202] width 14 height 14
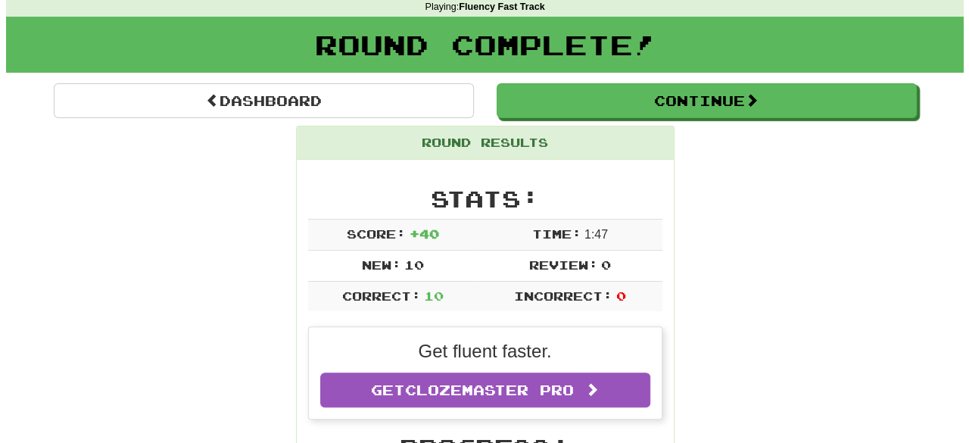
scroll to position [0, 0]
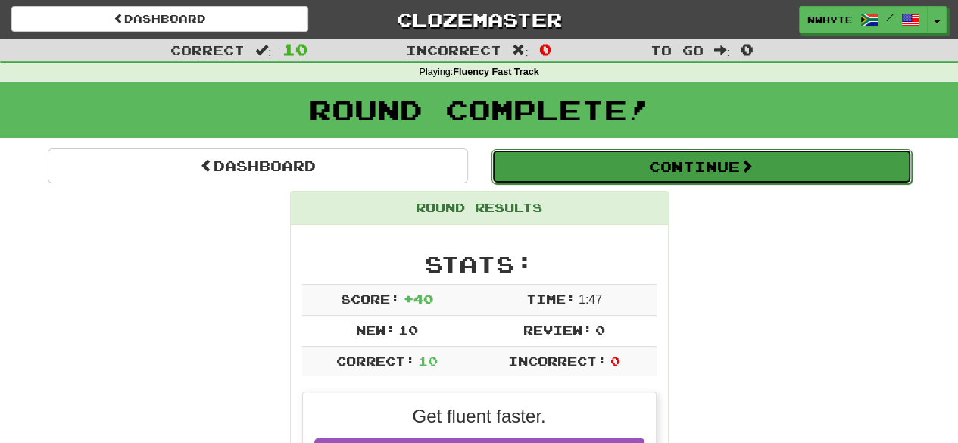
click at [606, 173] on button "Continue" at bounding box center [701, 166] width 420 height 35
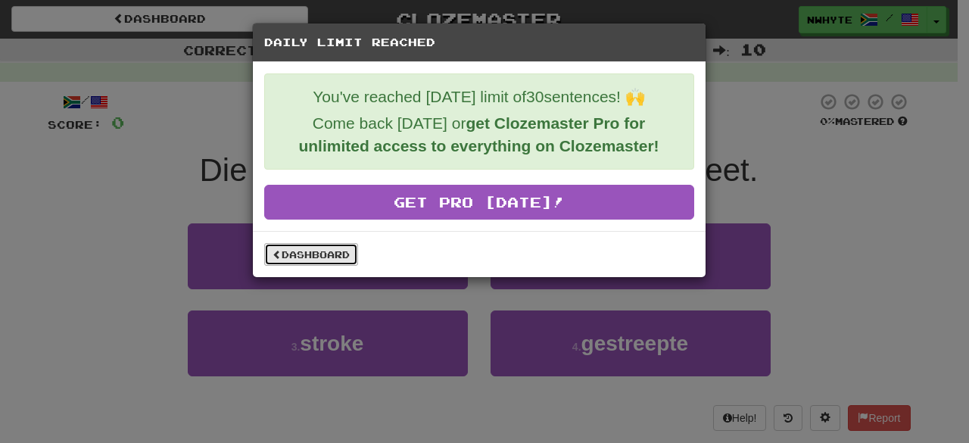
click at [315, 243] on link "Dashboard" at bounding box center [311, 254] width 94 height 23
